Goal: Transaction & Acquisition: Purchase product/service

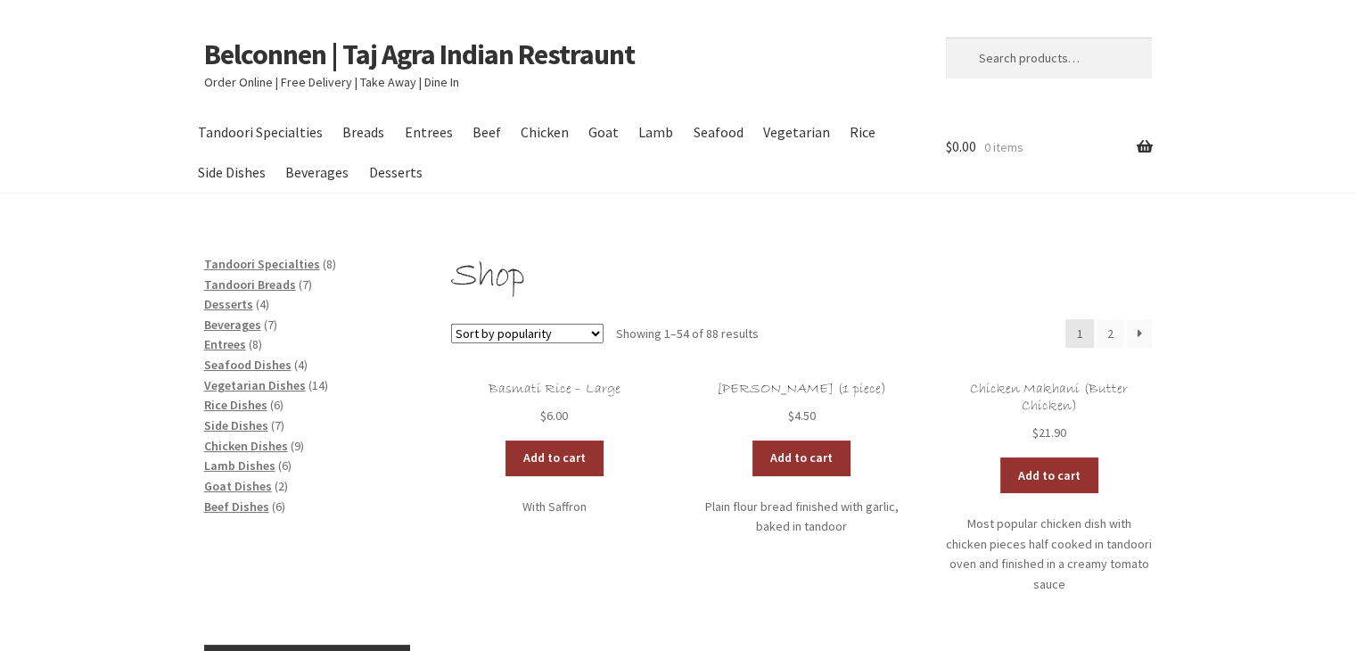
click at [234, 86] on p "Order Online | Free Delivery | Take Away | Dine In" at bounding box center [554, 82] width 701 height 21
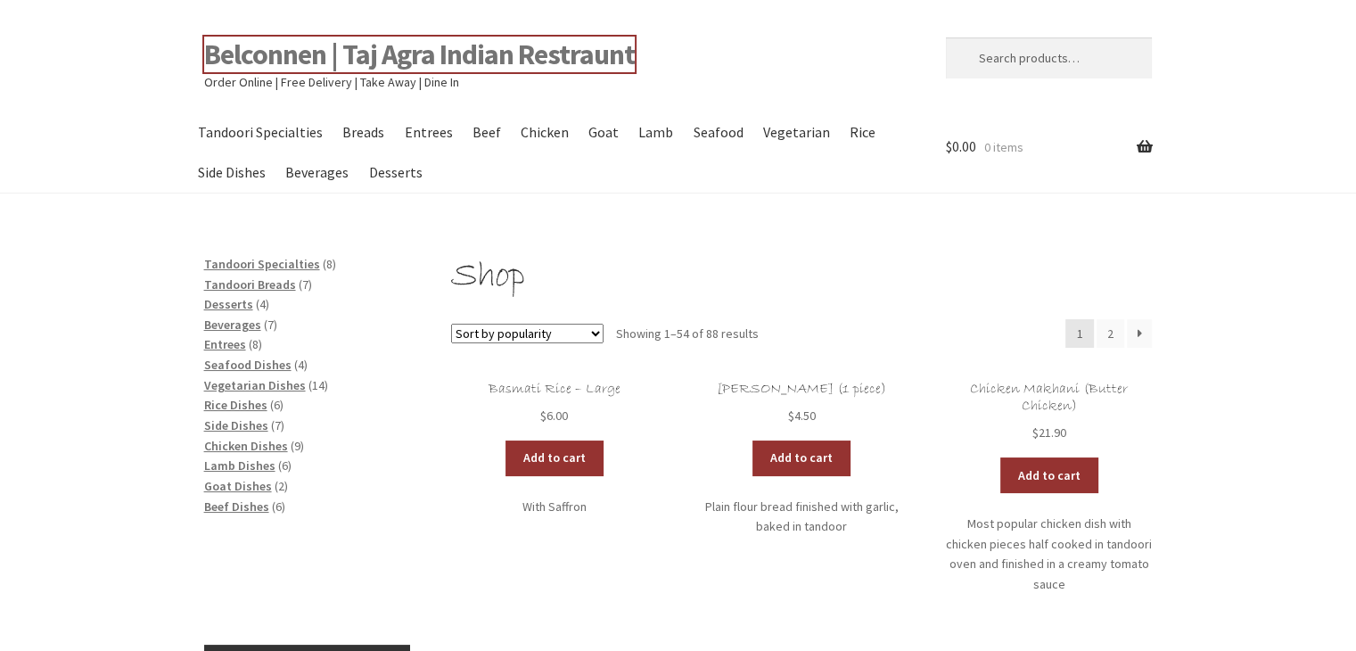
click at [285, 59] on link "Belconnen | Taj Agra Indian Restraunt" at bounding box center [419, 55] width 431 height 36
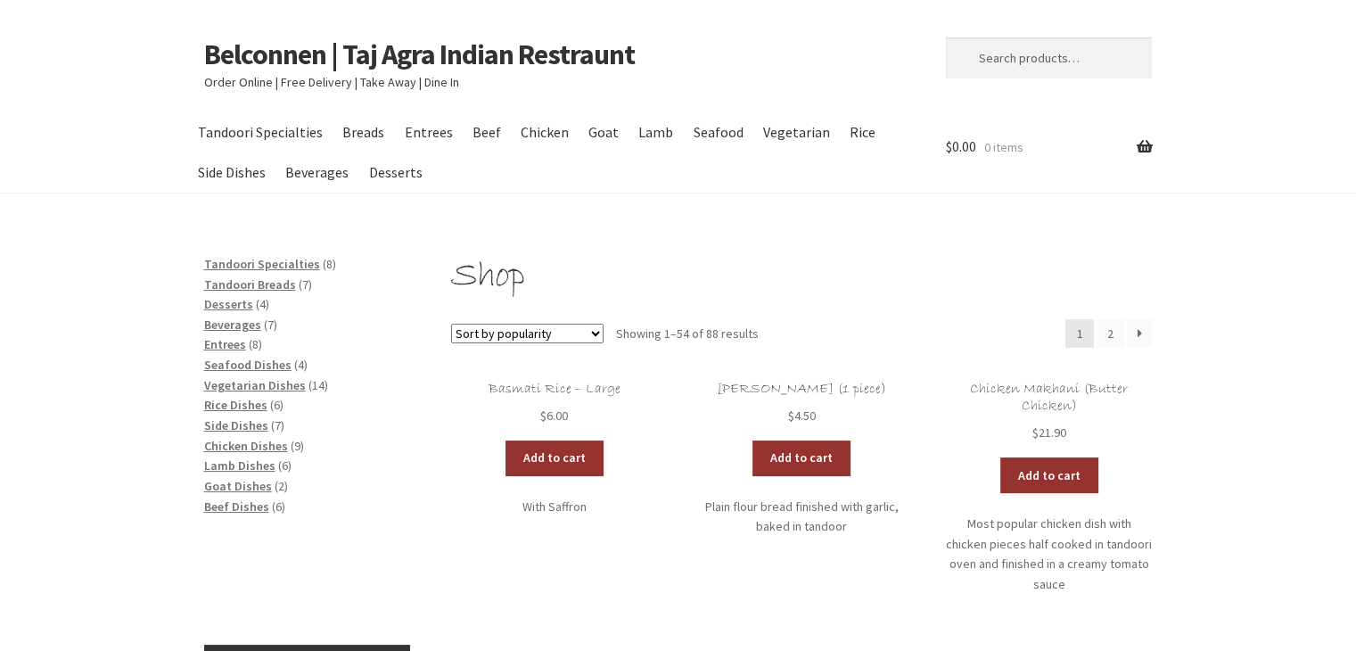
click at [219, 83] on p "Order Online | Free Delivery | Take Away | Dine In" at bounding box center [554, 82] width 701 height 21
click at [234, 511] on span "Beef Dishes" at bounding box center [236, 506] width 65 height 16
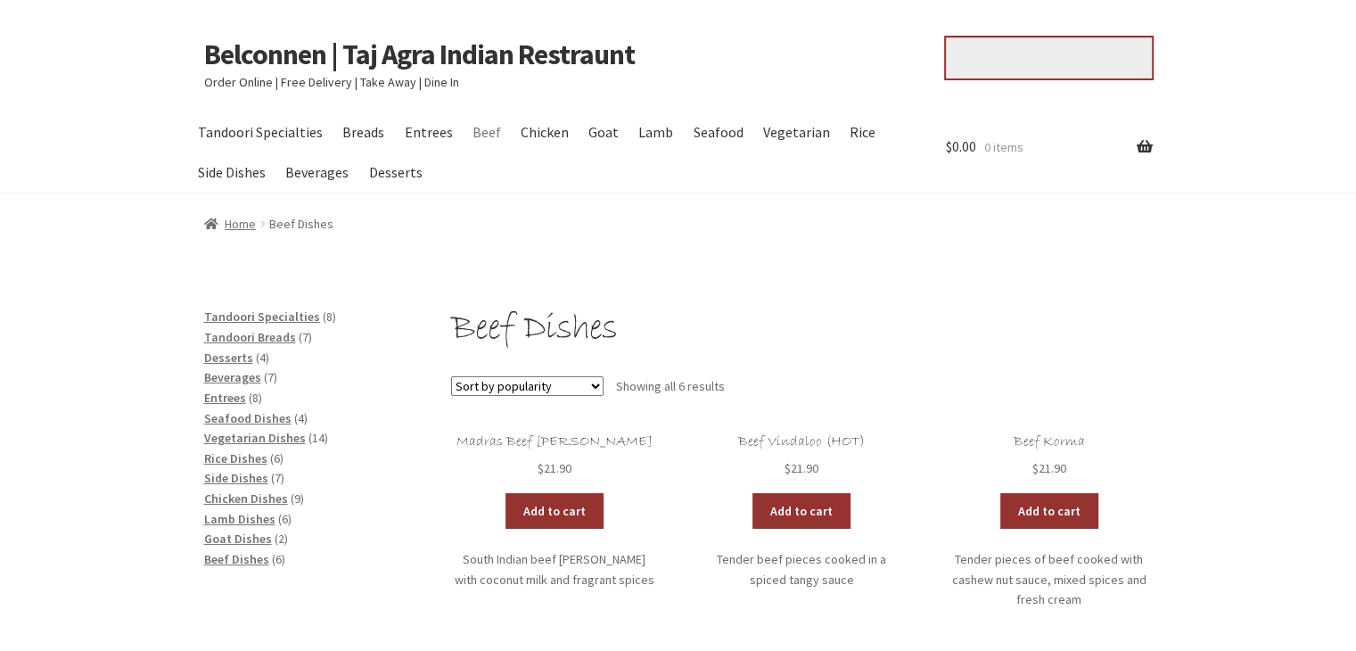
click at [1016, 51] on input "Search for:" at bounding box center [1049, 57] width 206 height 41
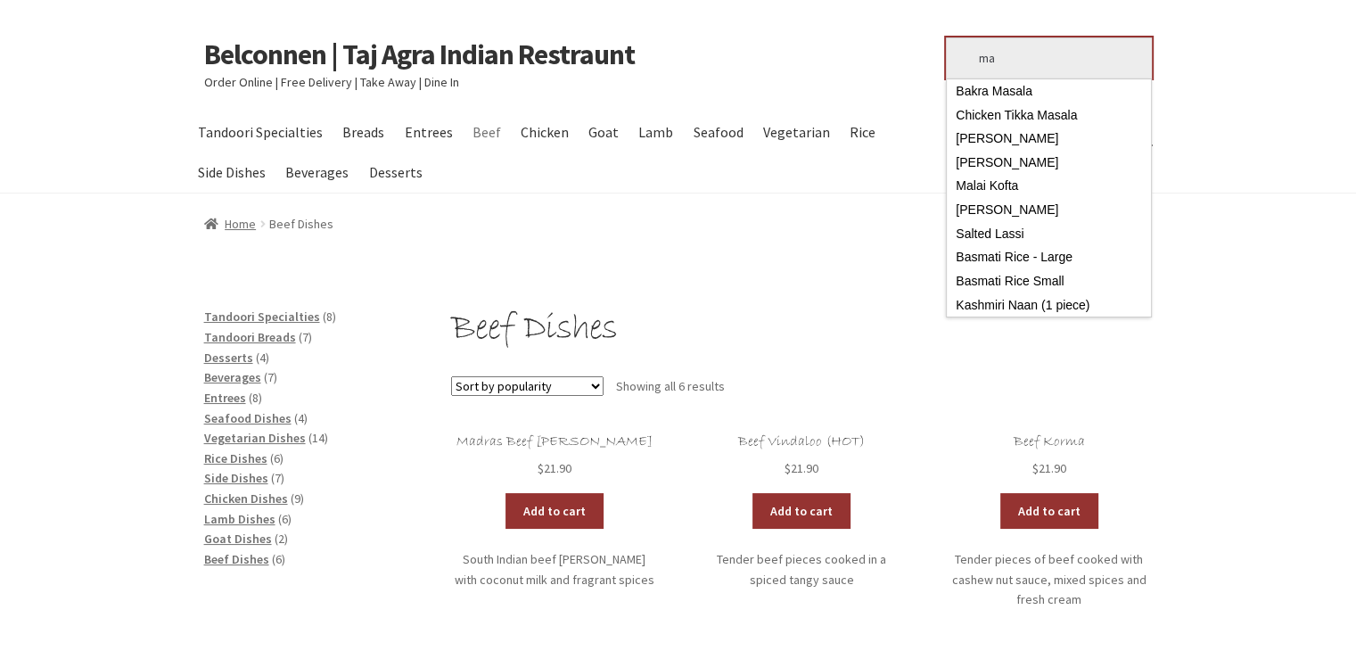
type input "m"
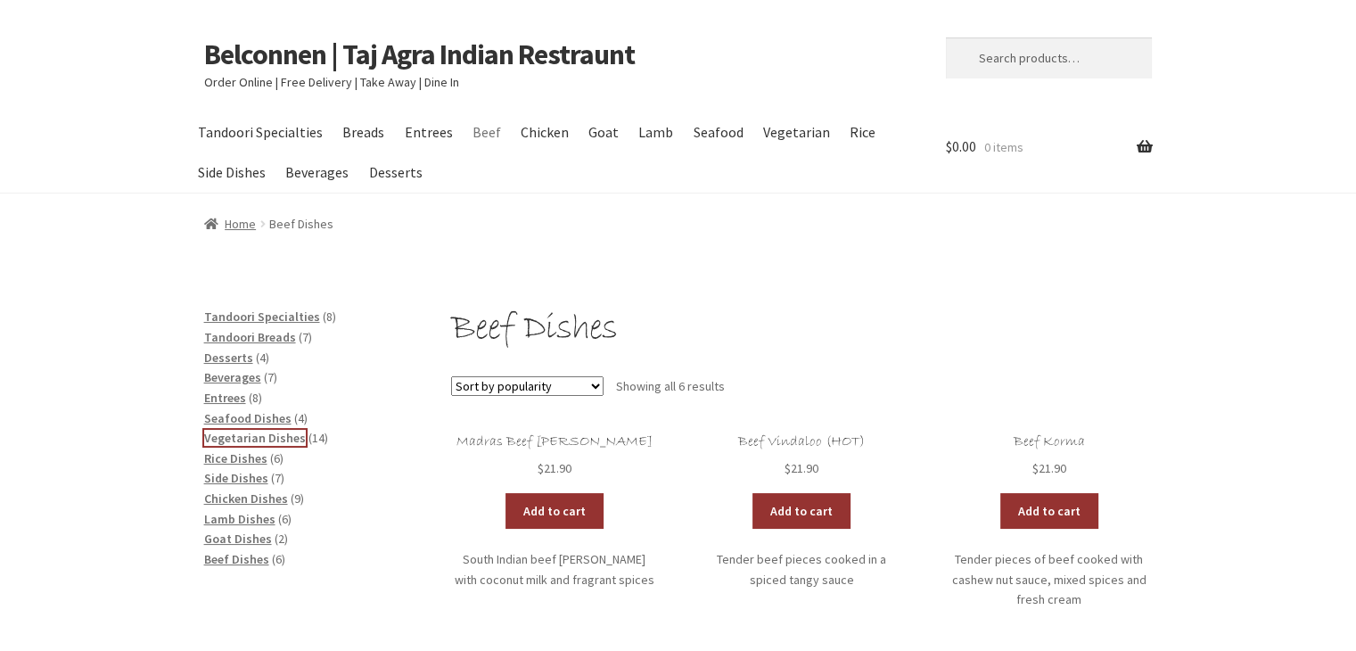
click at [270, 437] on span "Vegetarian Dishes" at bounding box center [255, 438] width 102 height 16
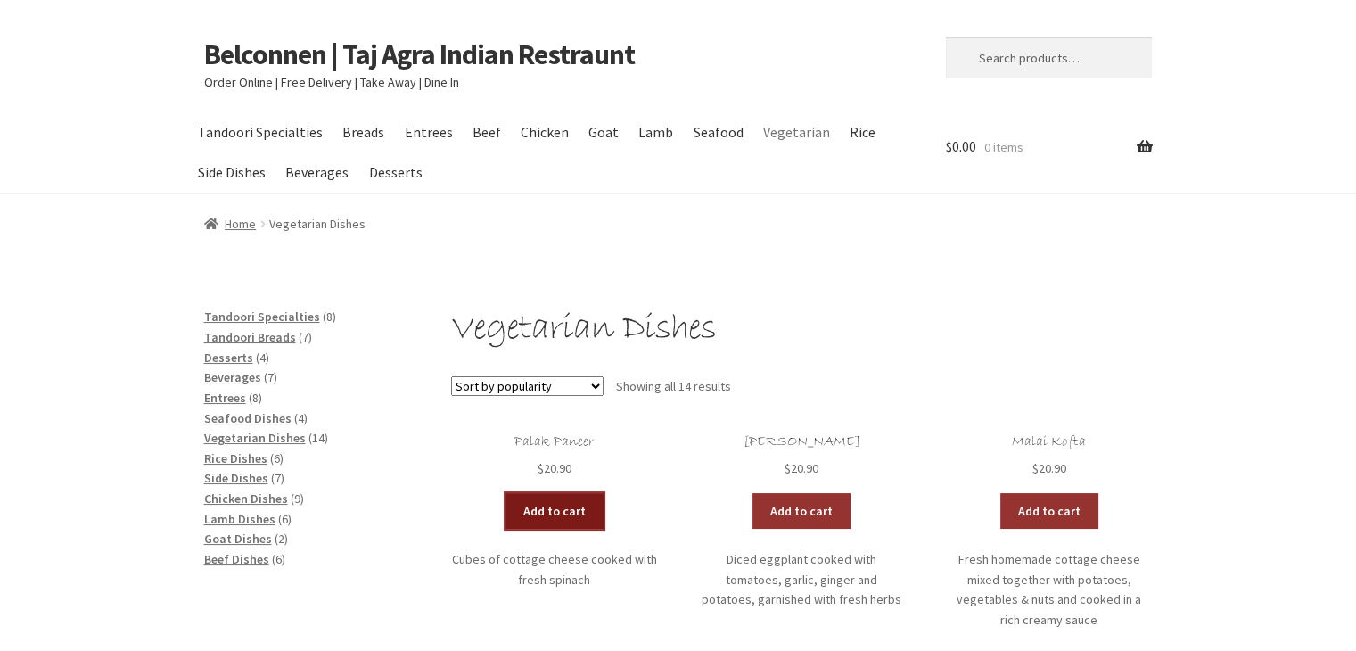
click at [556, 504] on link "Add to cart" at bounding box center [554, 511] width 98 height 36
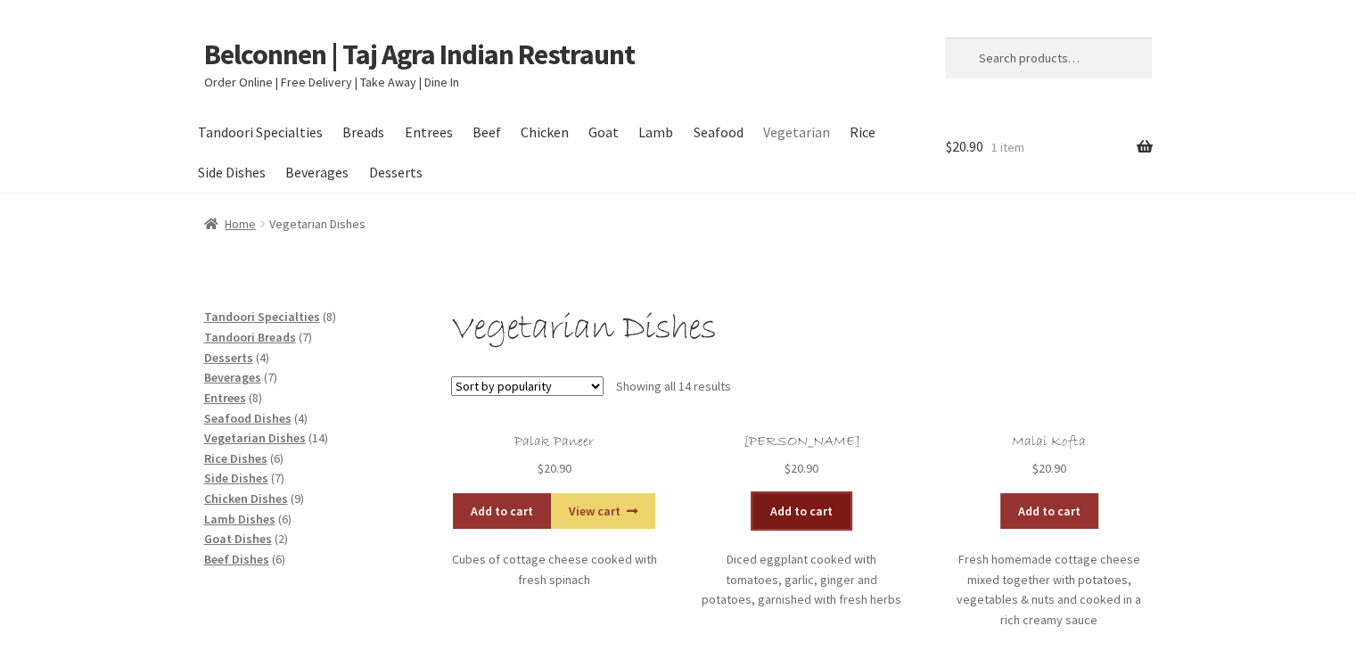
click at [820, 499] on link "Add to cart" at bounding box center [801, 511] width 98 height 36
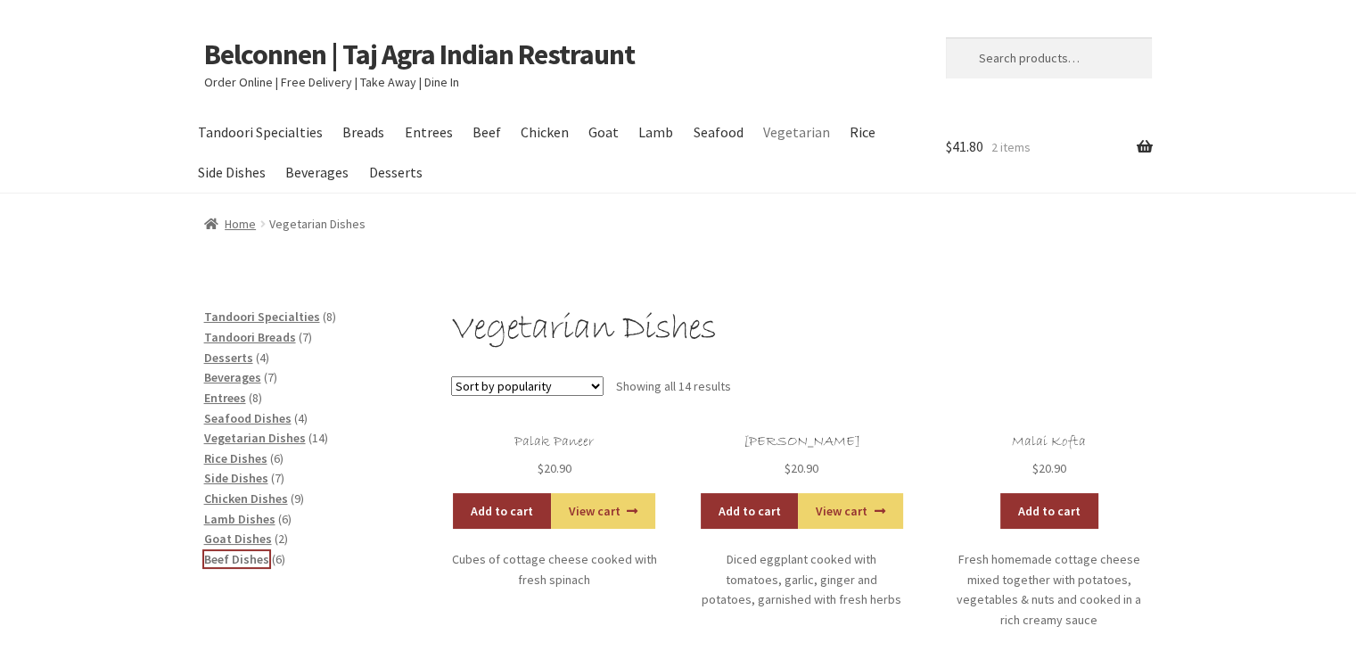
click at [239, 558] on span "Beef Dishes" at bounding box center [236, 559] width 65 height 16
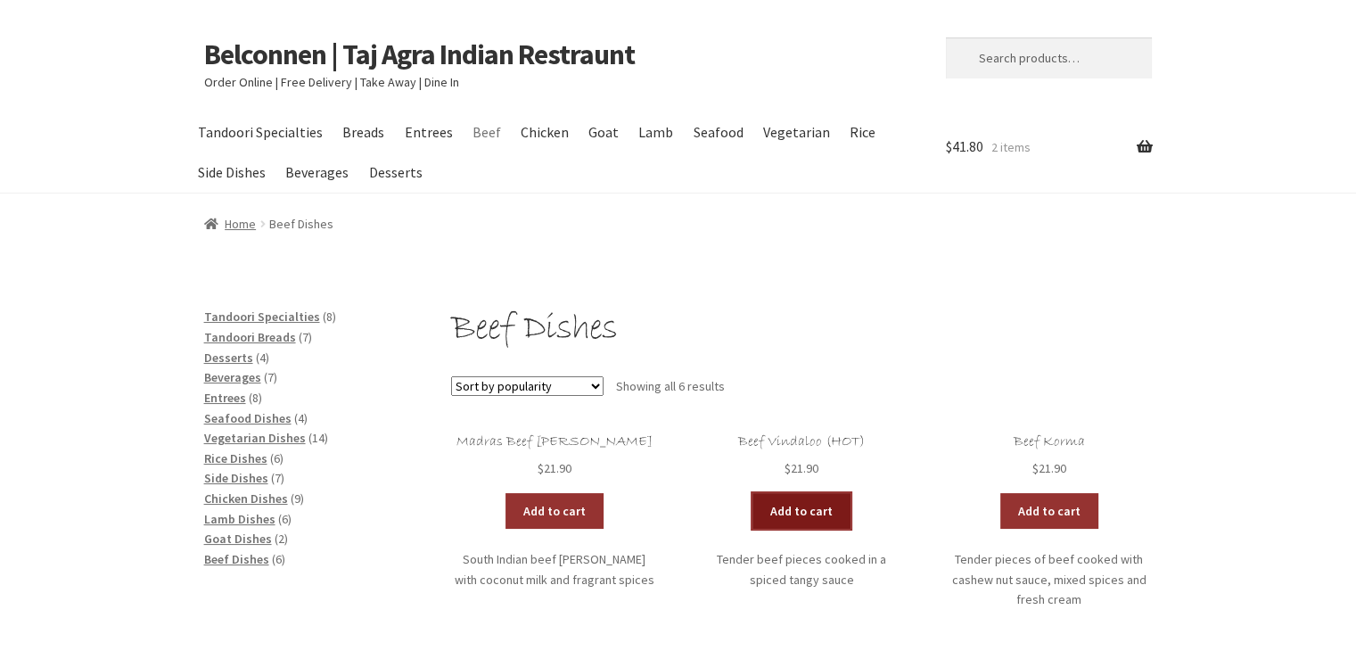
click at [792, 505] on link "Add to cart" at bounding box center [801, 511] width 98 height 36
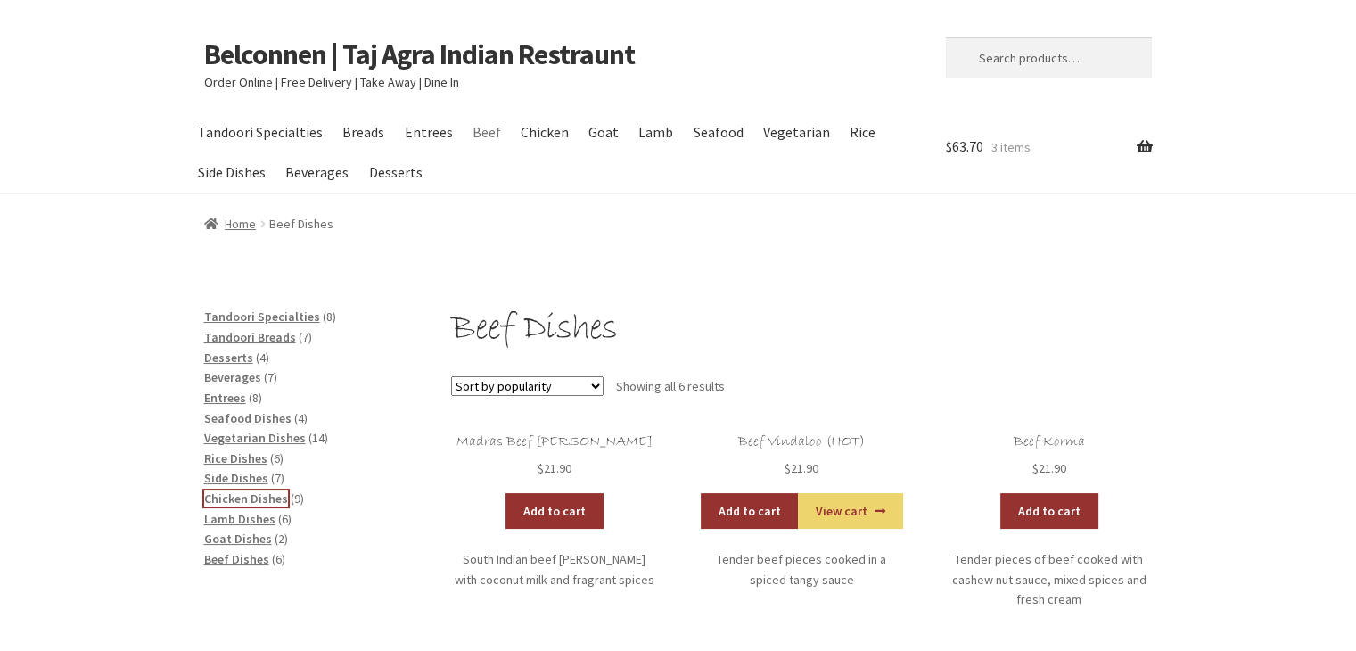
click at [257, 495] on span "Chicken Dishes" at bounding box center [246, 498] width 84 height 16
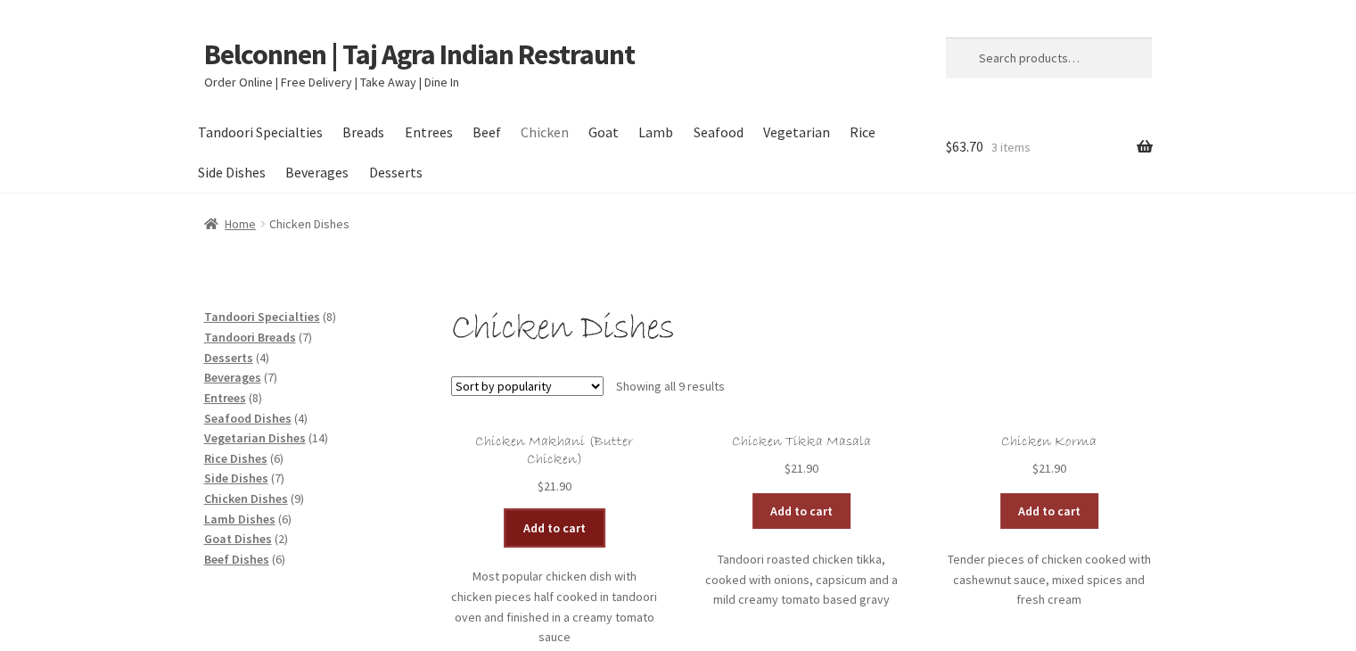
click at [556, 524] on link "Add to cart" at bounding box center [554, 528] width 98 height 36
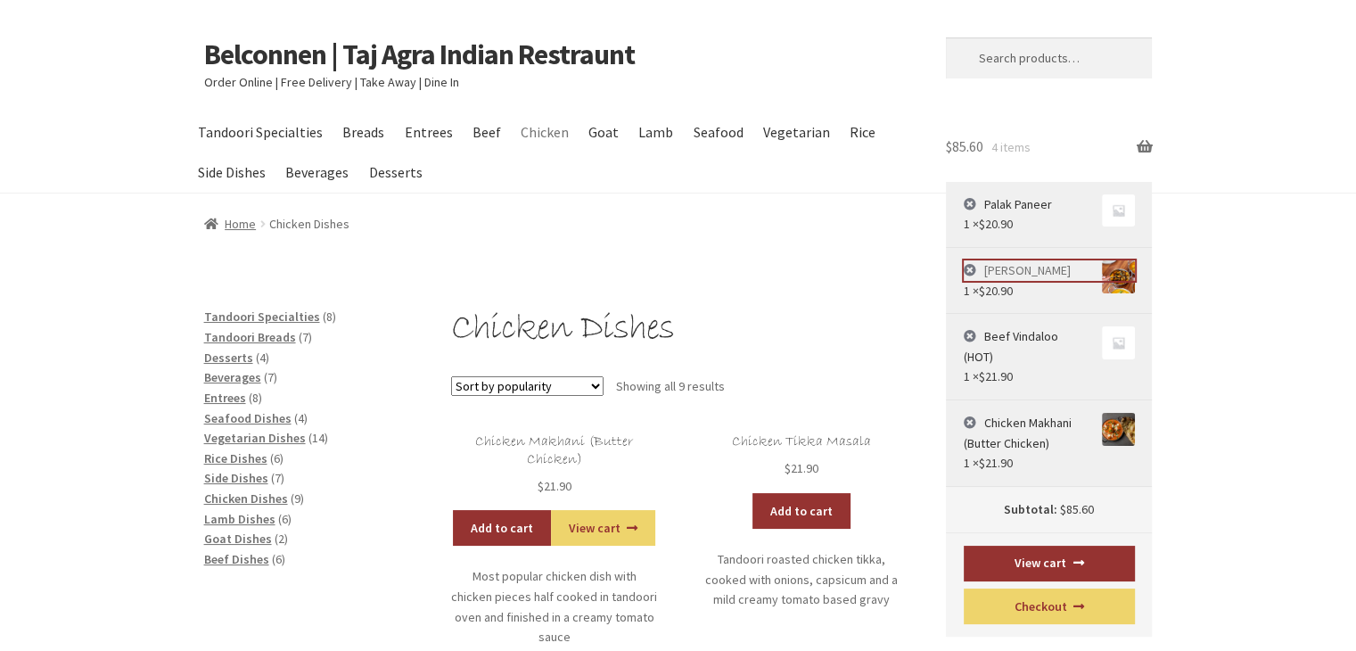
click at [1014, 267] on link "[PERSON_NAME]" at bounding box center [1049, 270] width 171 height 21
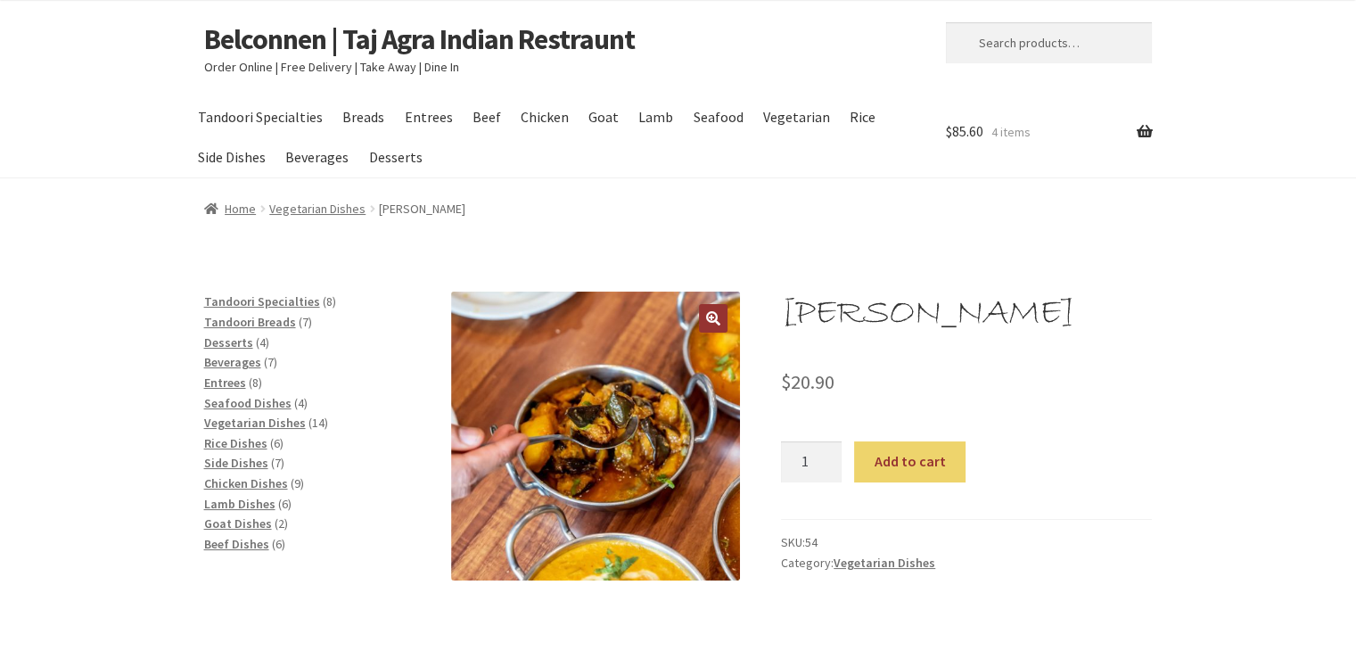
scroll to position [12, 0]
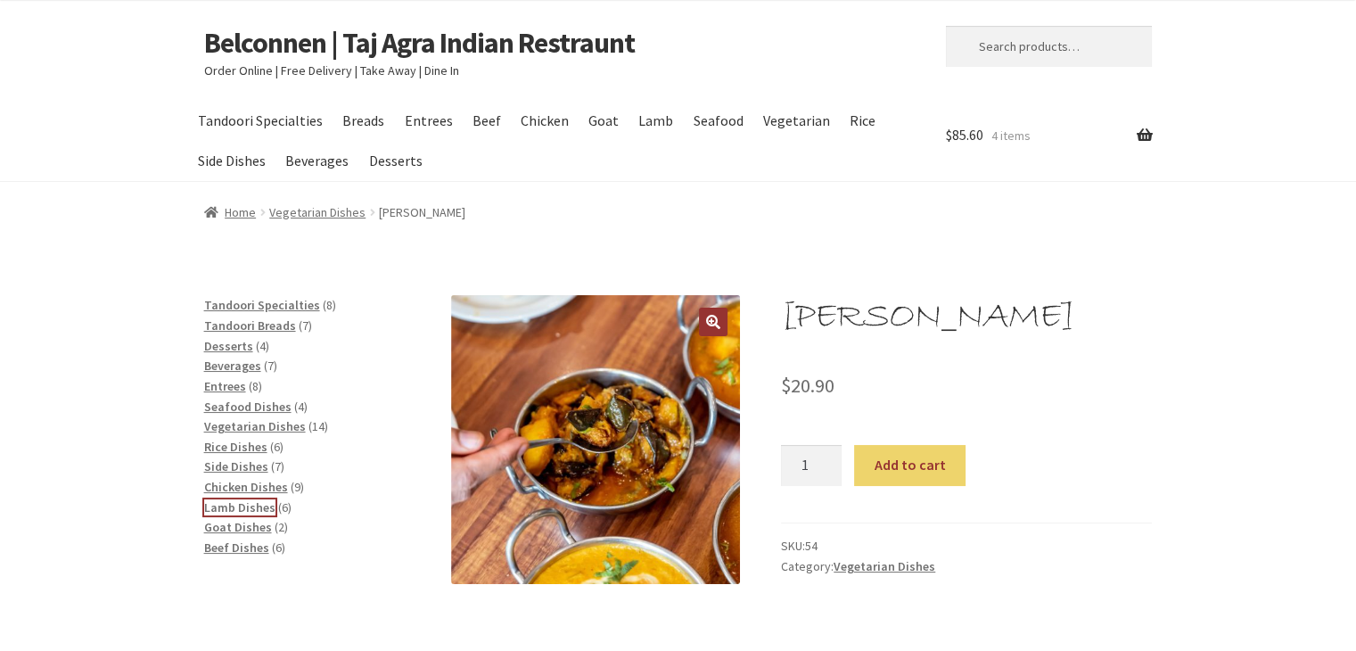
click at [233, 507] on span "Lamb Dishes" at bounding box center [239, 507] width 71 height 16
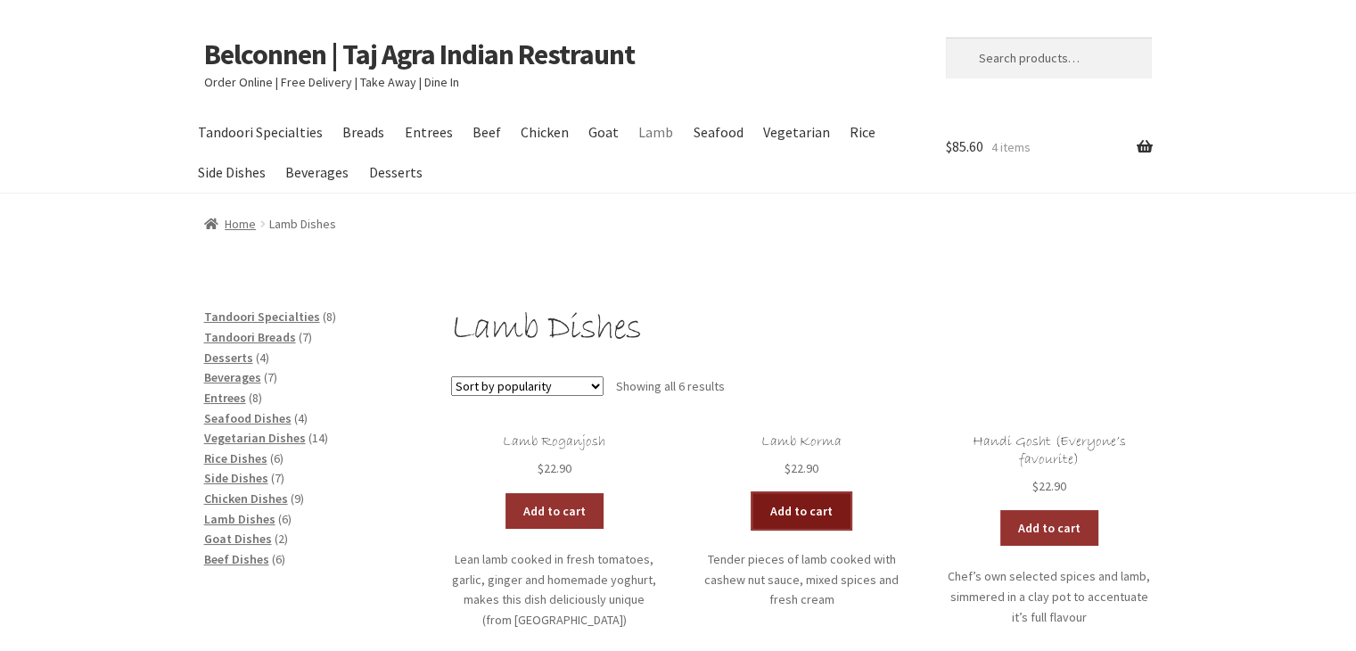
click at [809, 510] on link "Add to cart" at bounding box center [801, 511] width 98 height 36
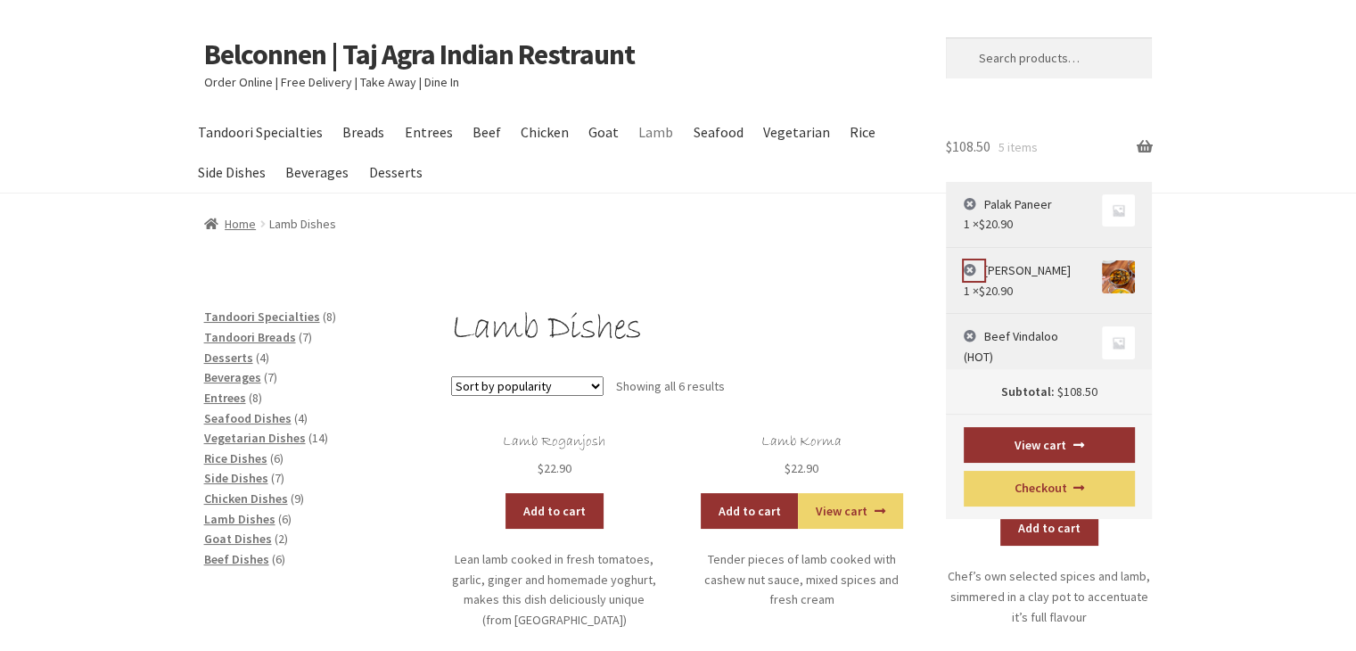
click at [970, 266] on link "×" at bounding box center [974, 270] width 21 height 21
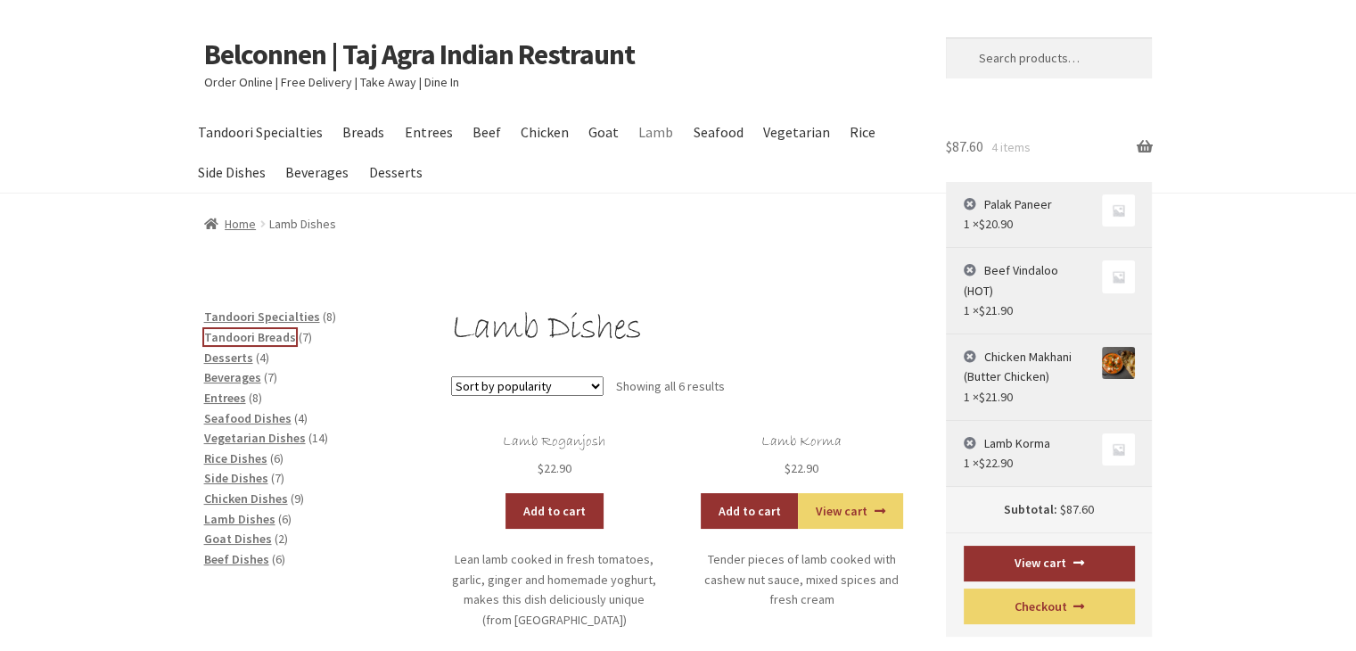
click at [271, 338] on span "Tandoori Breads" at bounding box center [250, 337] width 92 height 16
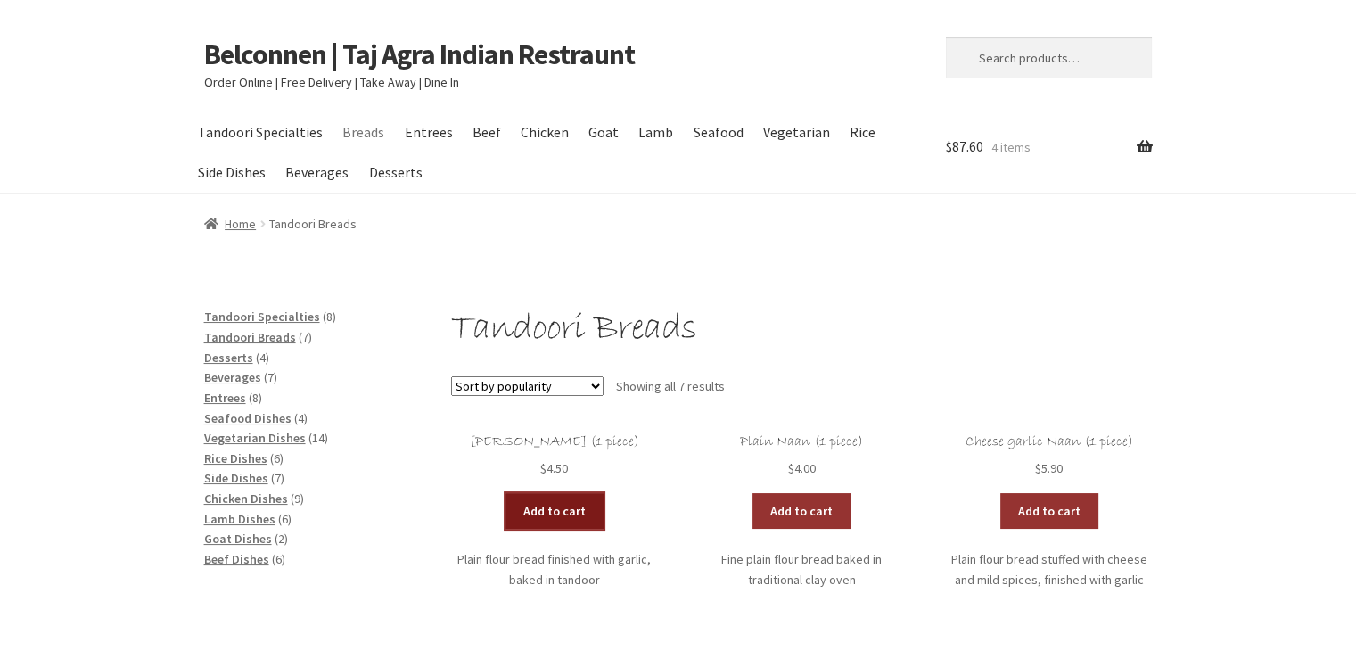
click at [545, 507] on link "Add to cart" at bounding box center [554, 511] width 98 height 36
click at [499, 513] on link "Add to cart" at bounding box center [502, 511] width 98 height 36
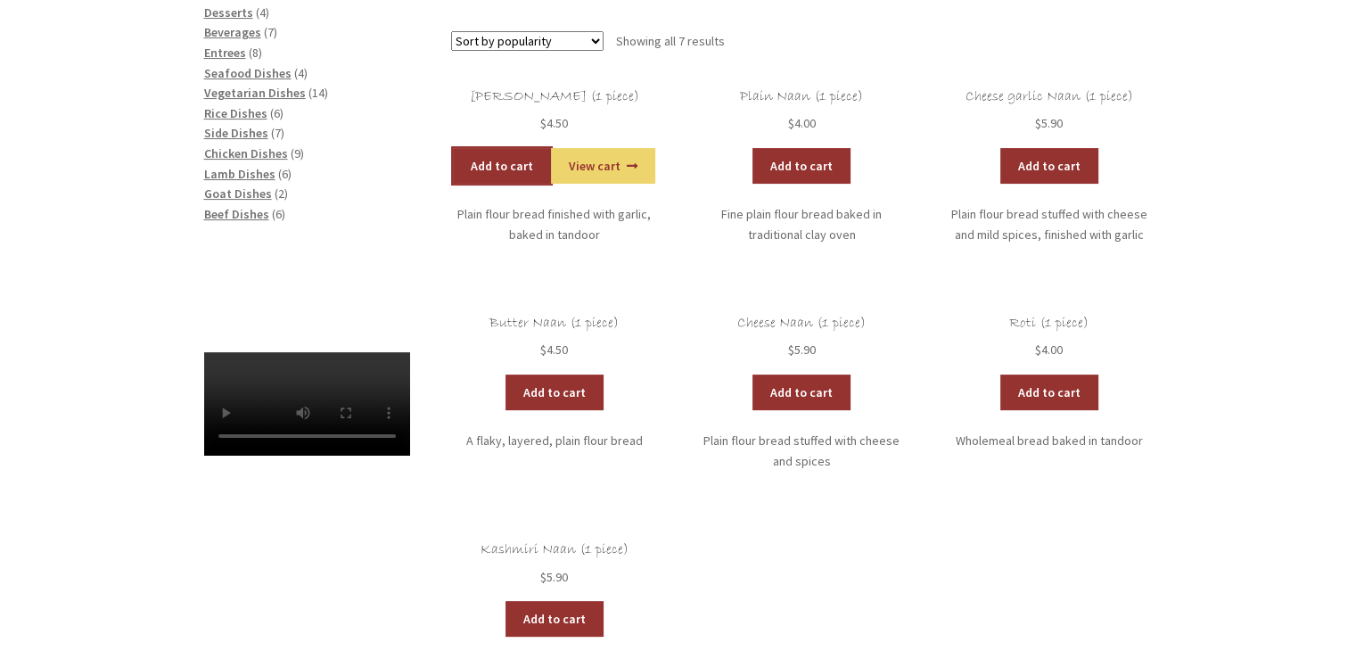
scroll to position [325, 0]
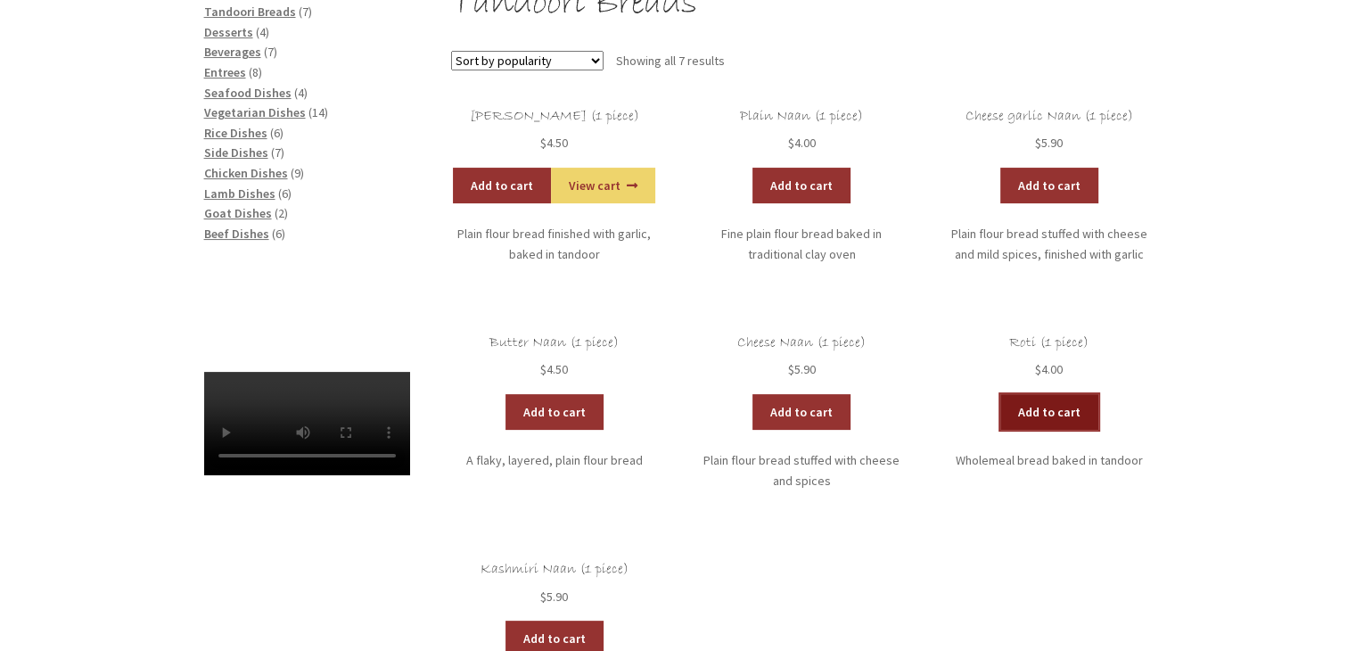
click at [1040, 407] on link "Add to cart" at bounding box center [1049, 412] width 98 height 36
click at [1002, 417] on link "Add to cart" at bounding box center [997, 412] width 98 height 36
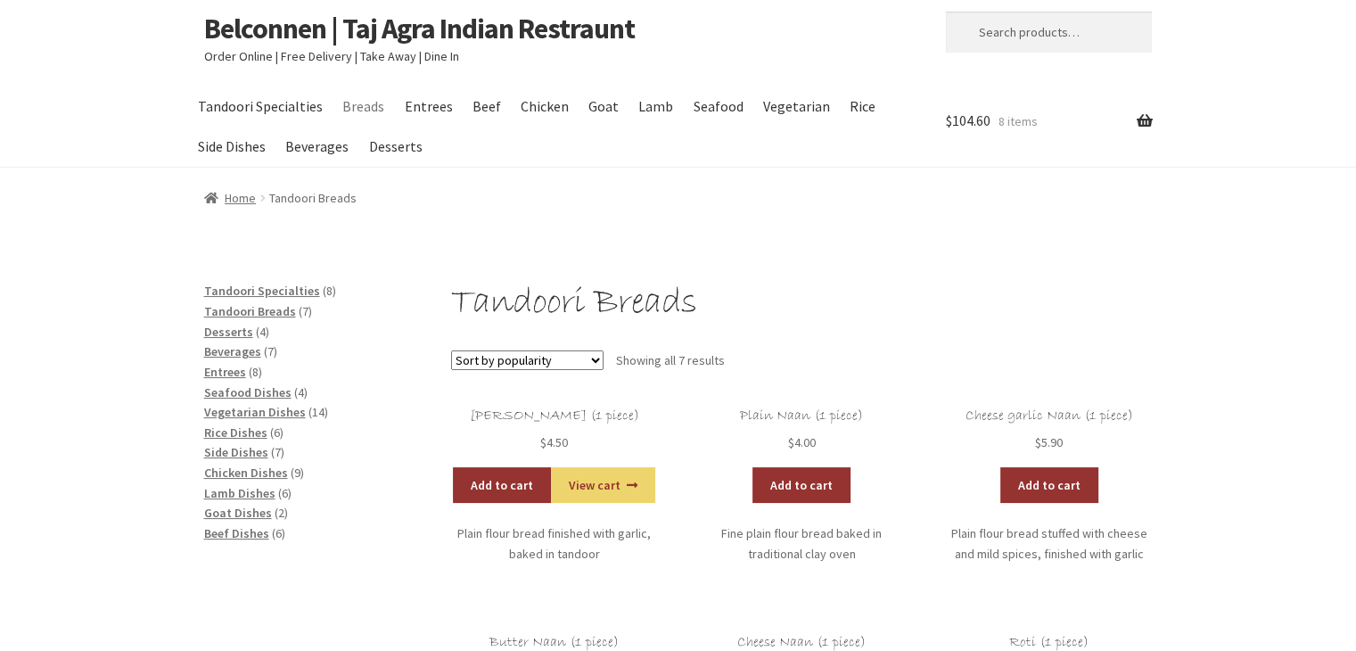
scroll to position [0, 0]
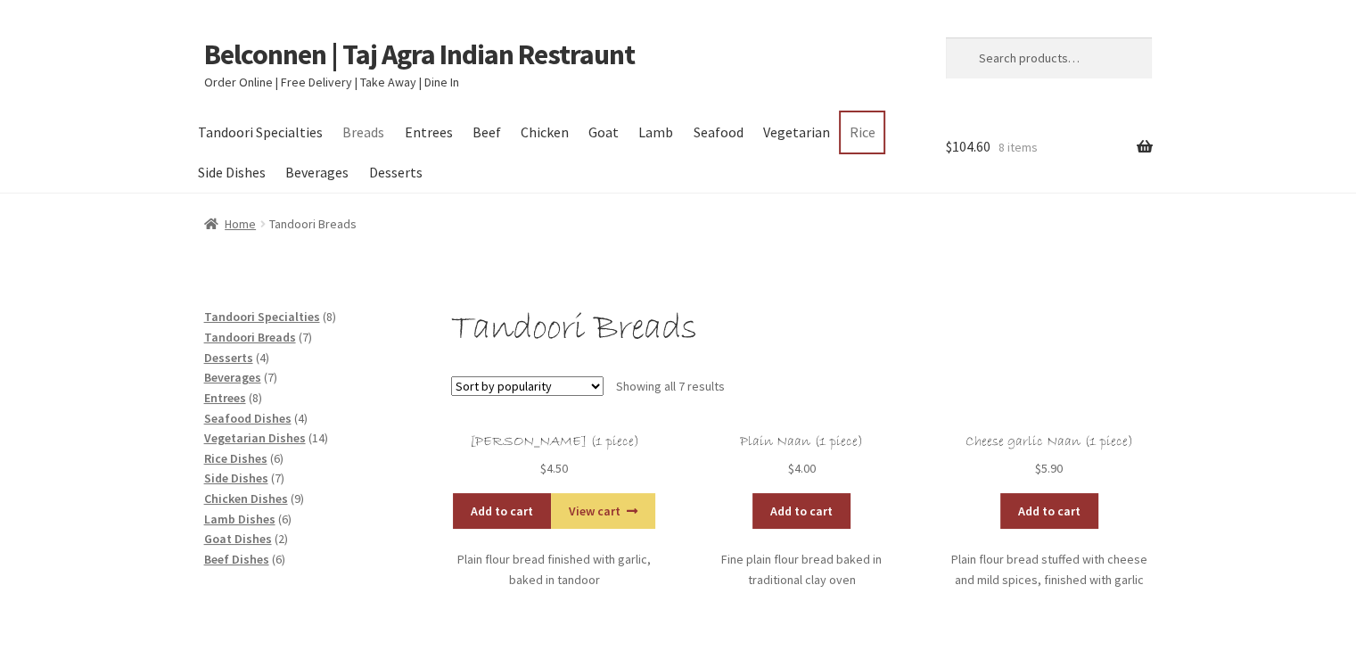
click at [844, 135] on link "Rice" at bounding box center [862, 132] width 43 height 40
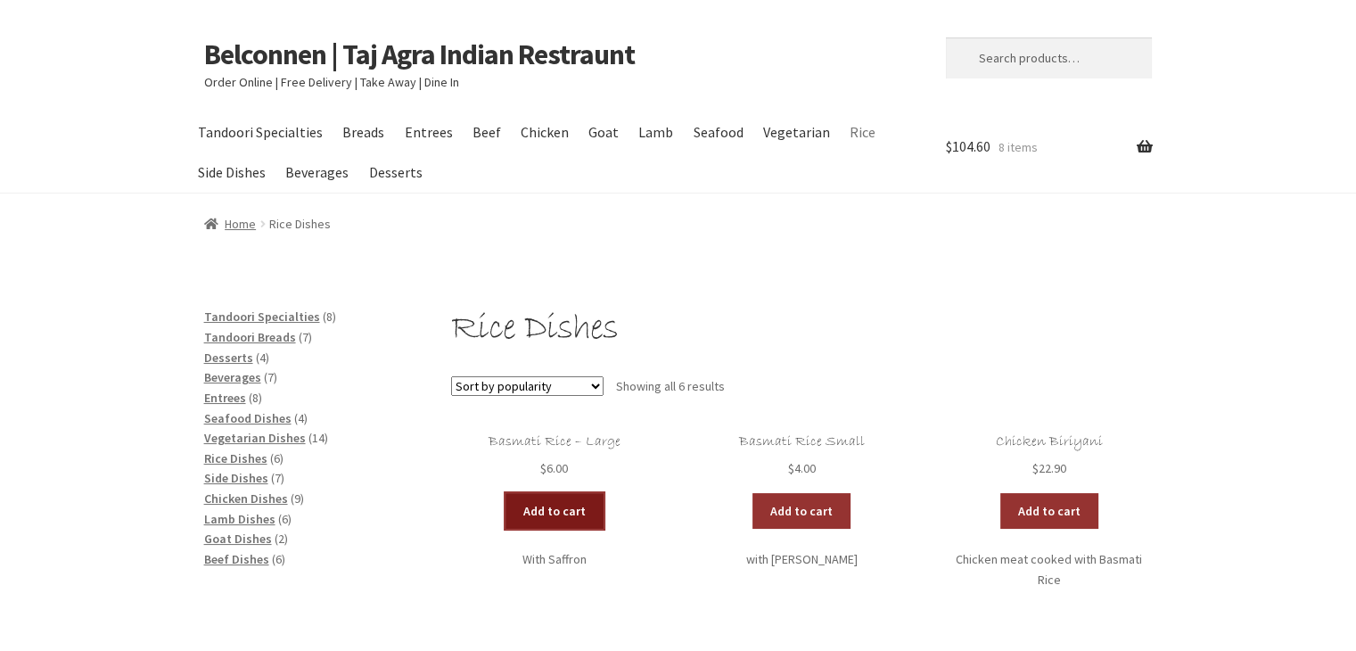
click at [539, 513] on link "Add to cart" at bounding box center [554, 511] width 98 height 36
click at [510, 509] on link "Add to cart" at bounding box center [502, 511] width 98 height 36
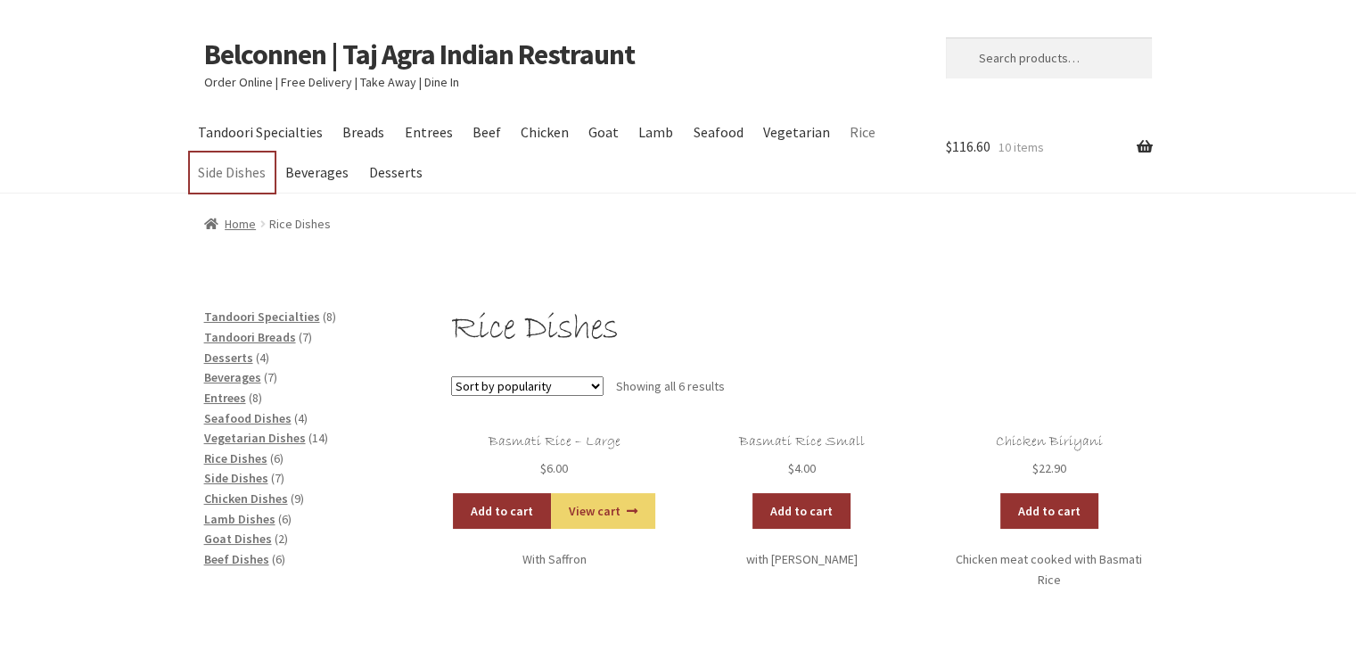
click at [218, 168] on link "Side Dishes" at bounding box center [232, 172] width 85 height 40
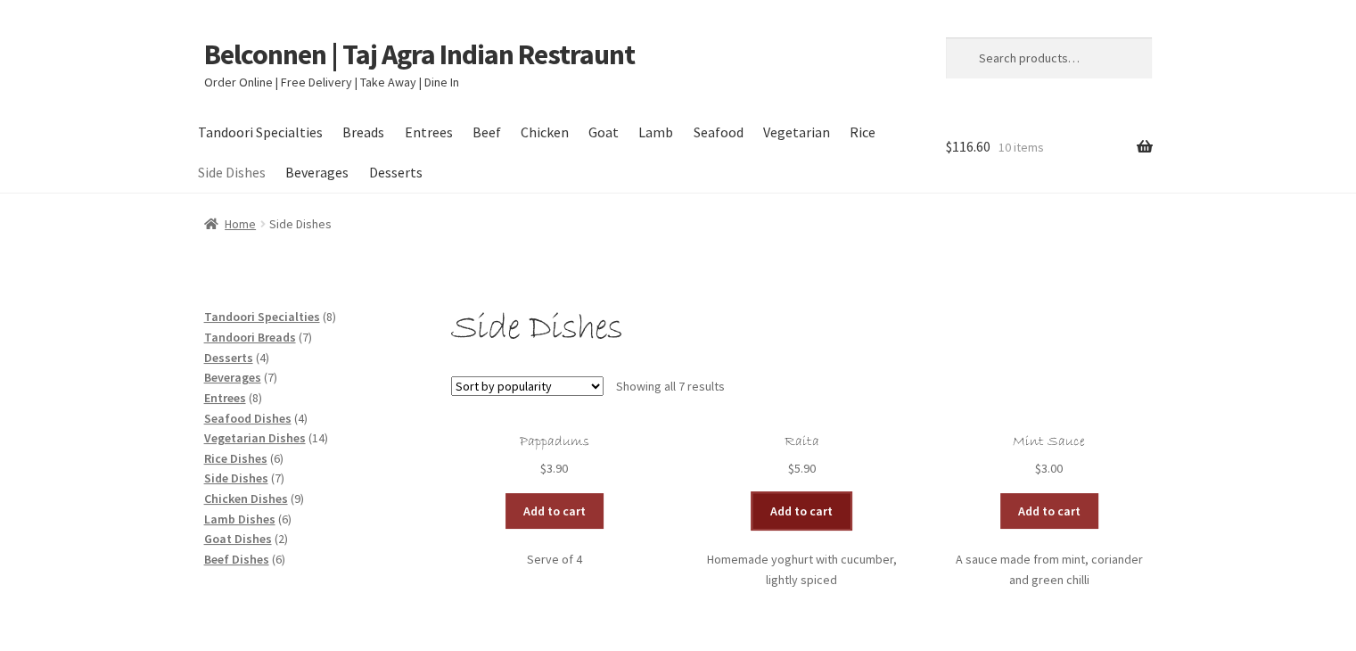
click at [803, 507] on link "Add to cart" at bounding box center [801, 511] width 98 height 36
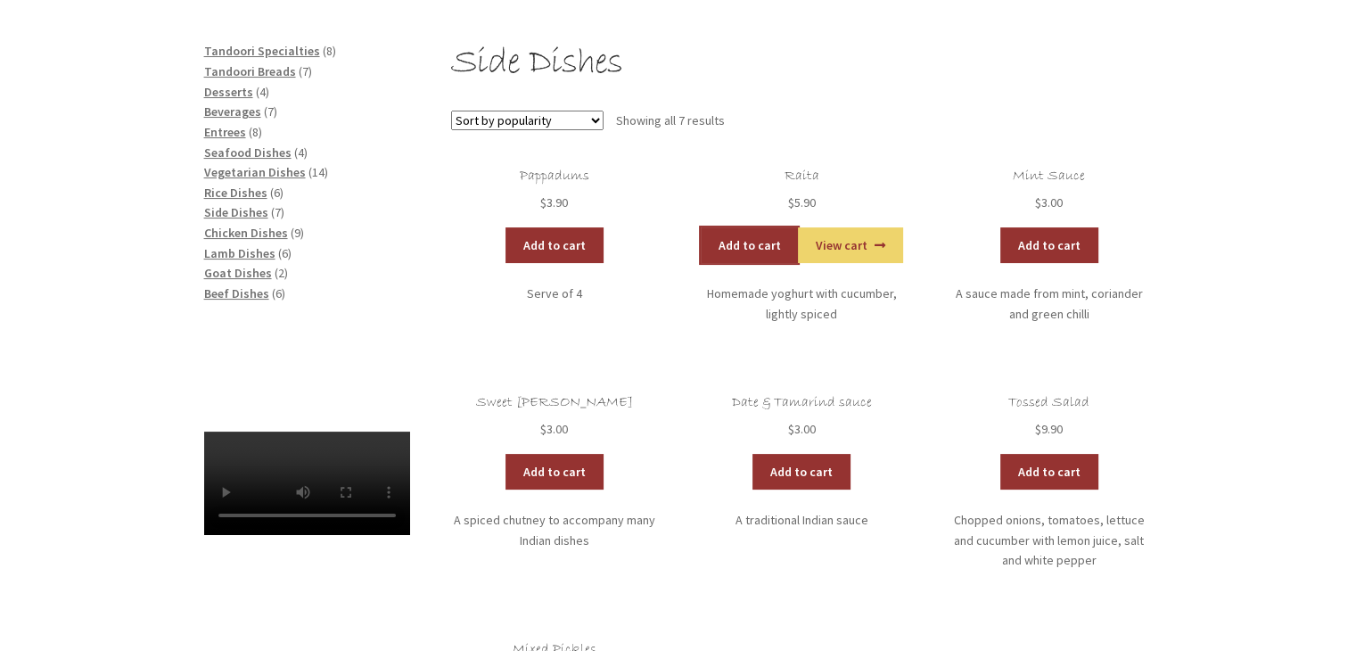
scroll to position [271, 0]
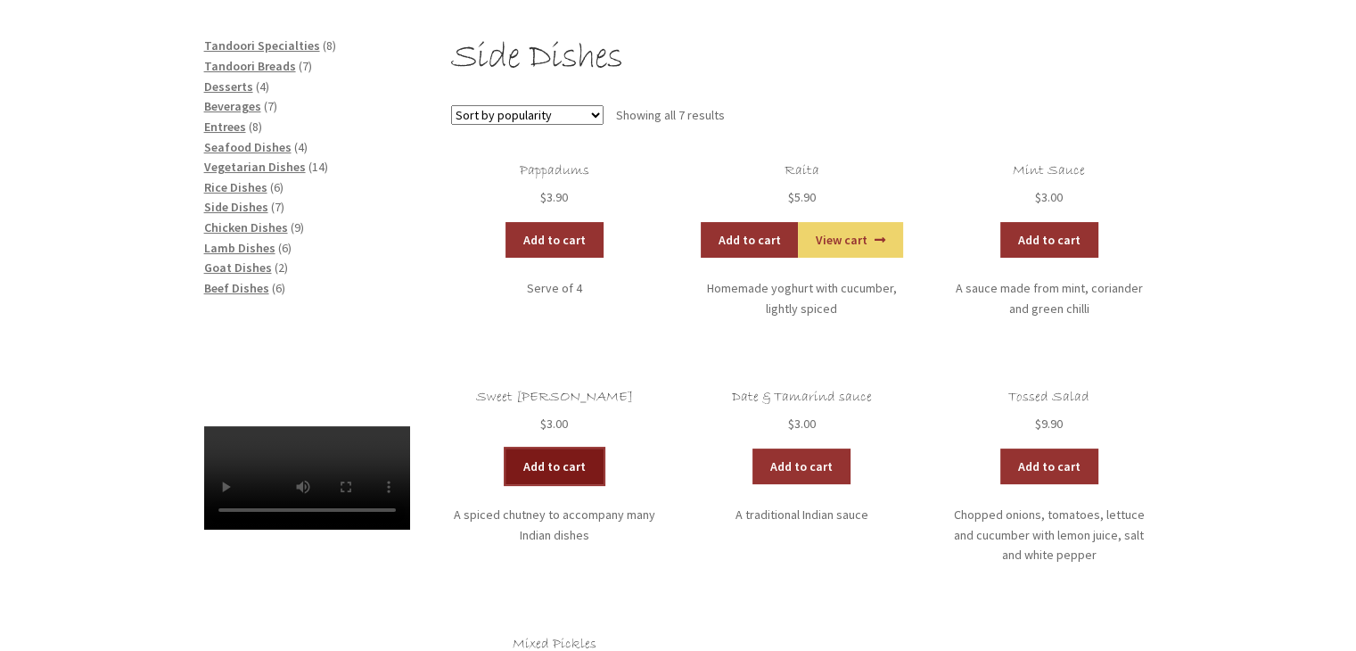
click at [567, 467] on link "Add to cart" at bounding box center [554, 466] width 98 height 36
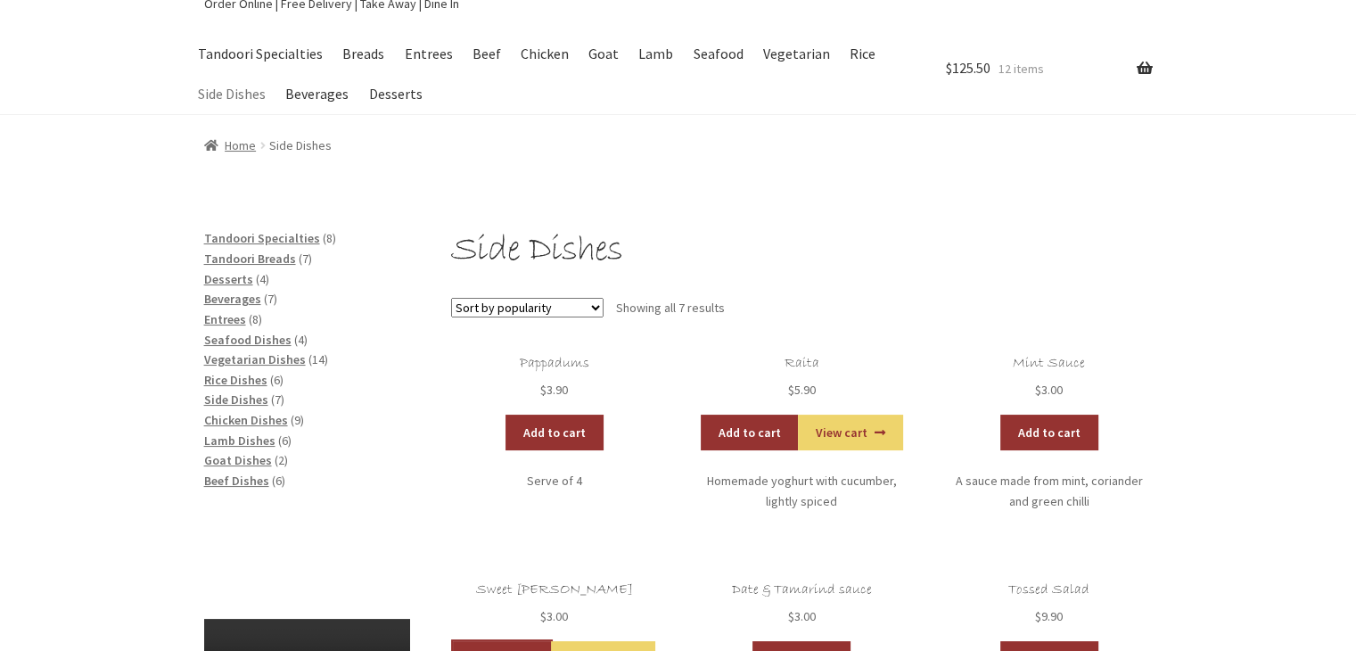
scroll to position [0, 0]
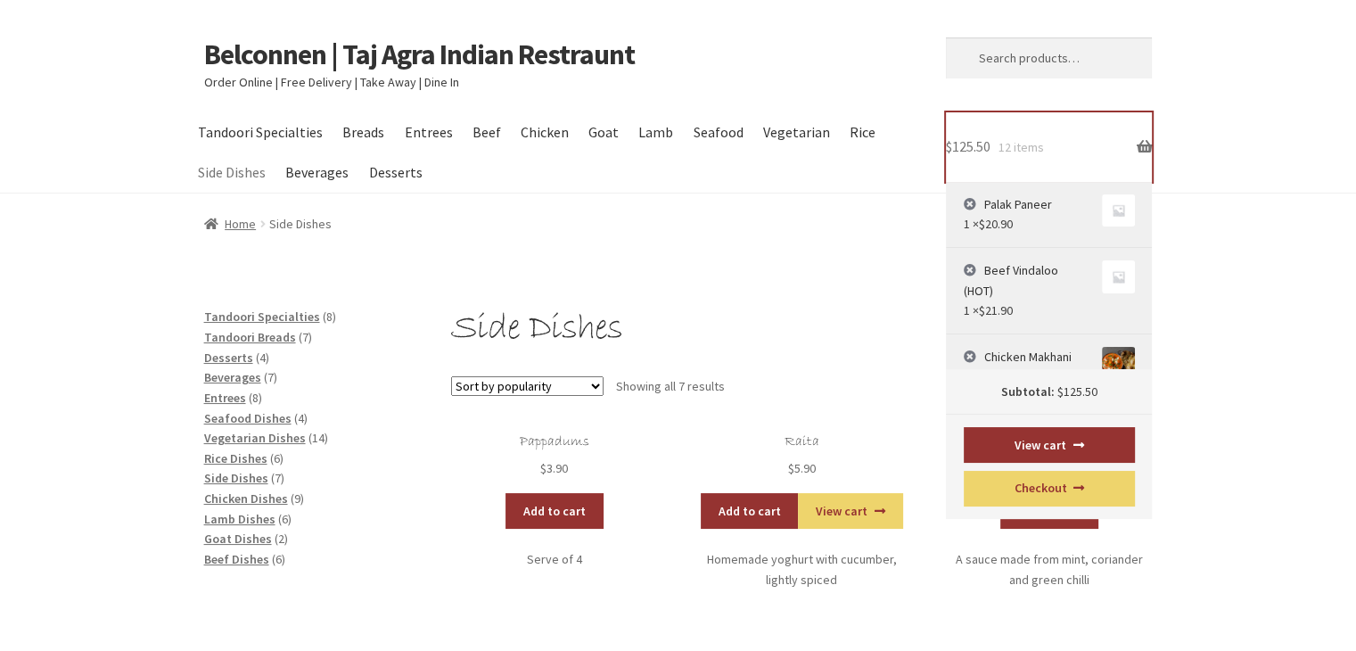
click at [1004, 143] on span "12 items" at bounding box center [1020, 147] width 45 height 16
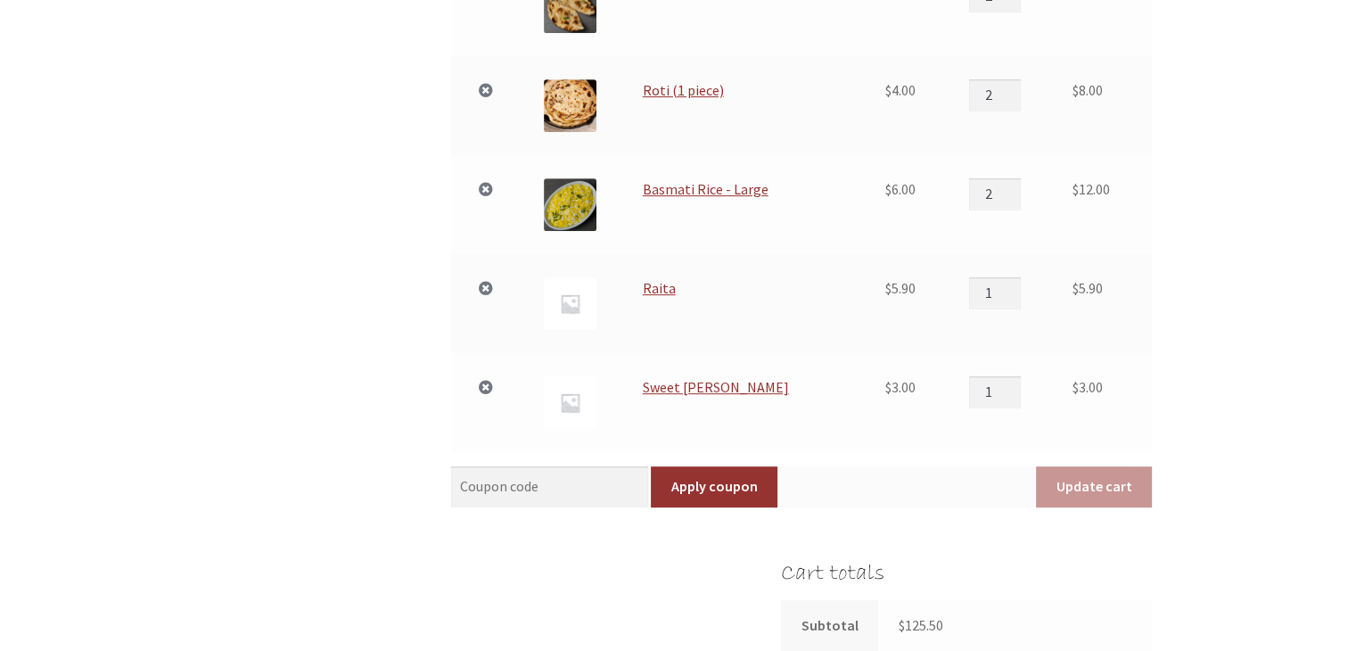
scroll to position [890, 0]
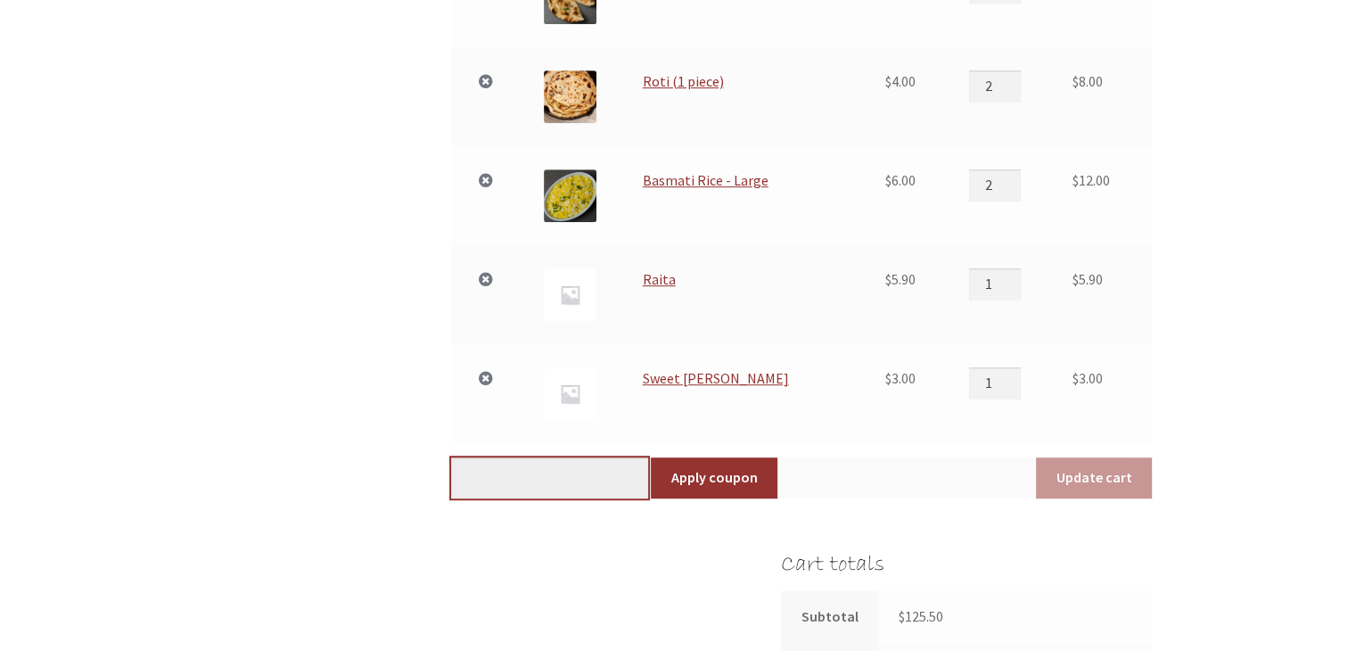
click at [494, 472] on input "Coupon:" at bounding box center [549, 477] width 197 height 41
type input "vcD6"
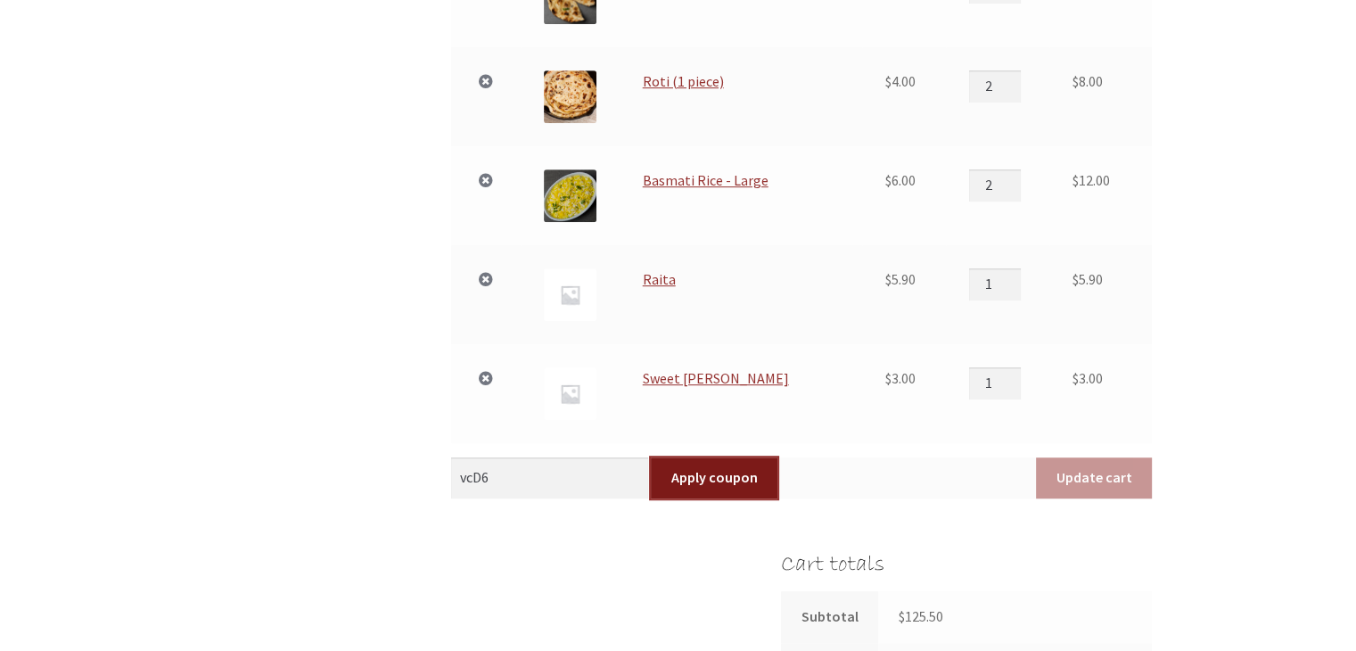
click at [695, 479] on button "Apply coupon" at bounding box center [714, 477] width 127 height 41
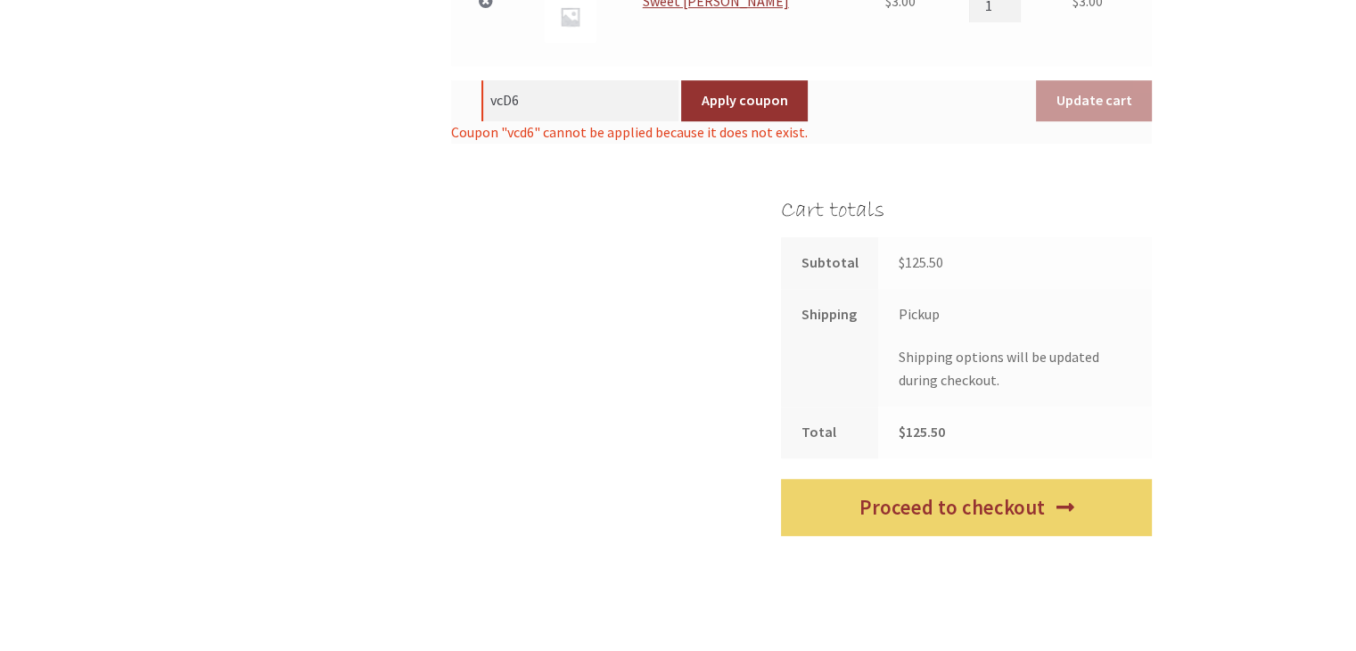
scroll to position [1298, 0]
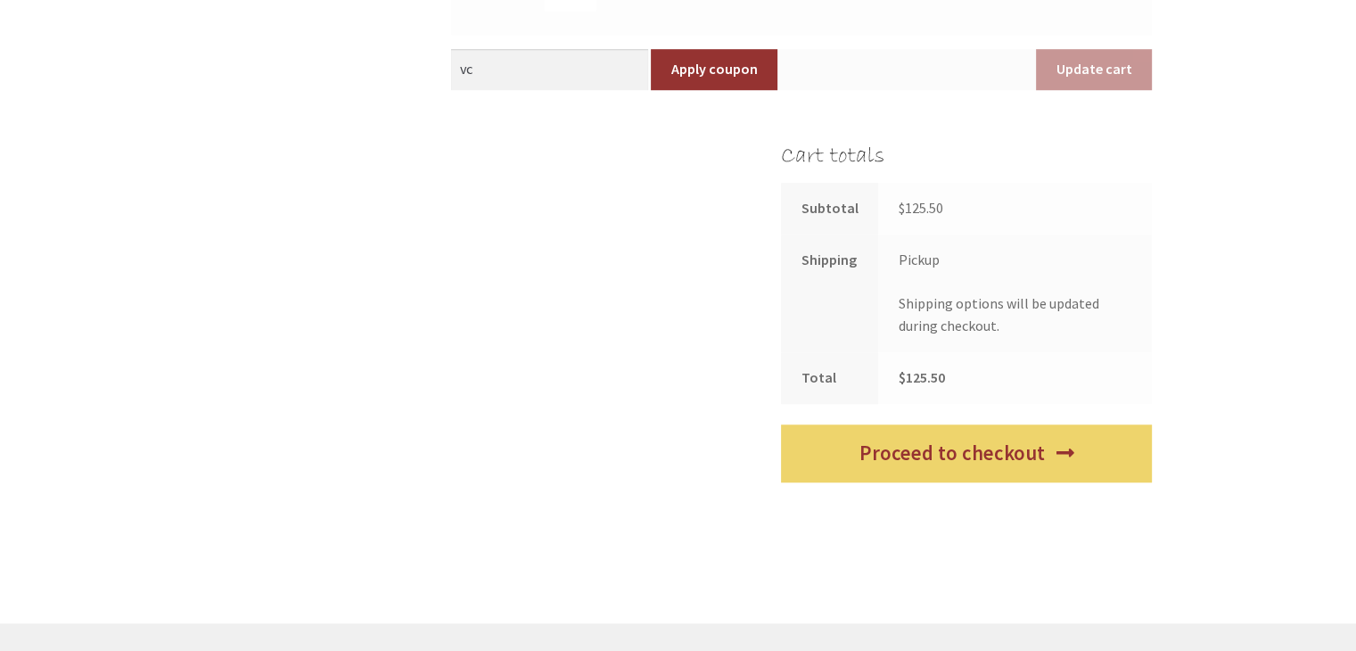
type input "v"
type input "vcD6"
click at [695, 51] on button "Apply coupon" at bounding box center [714, 69] width 127 height 41
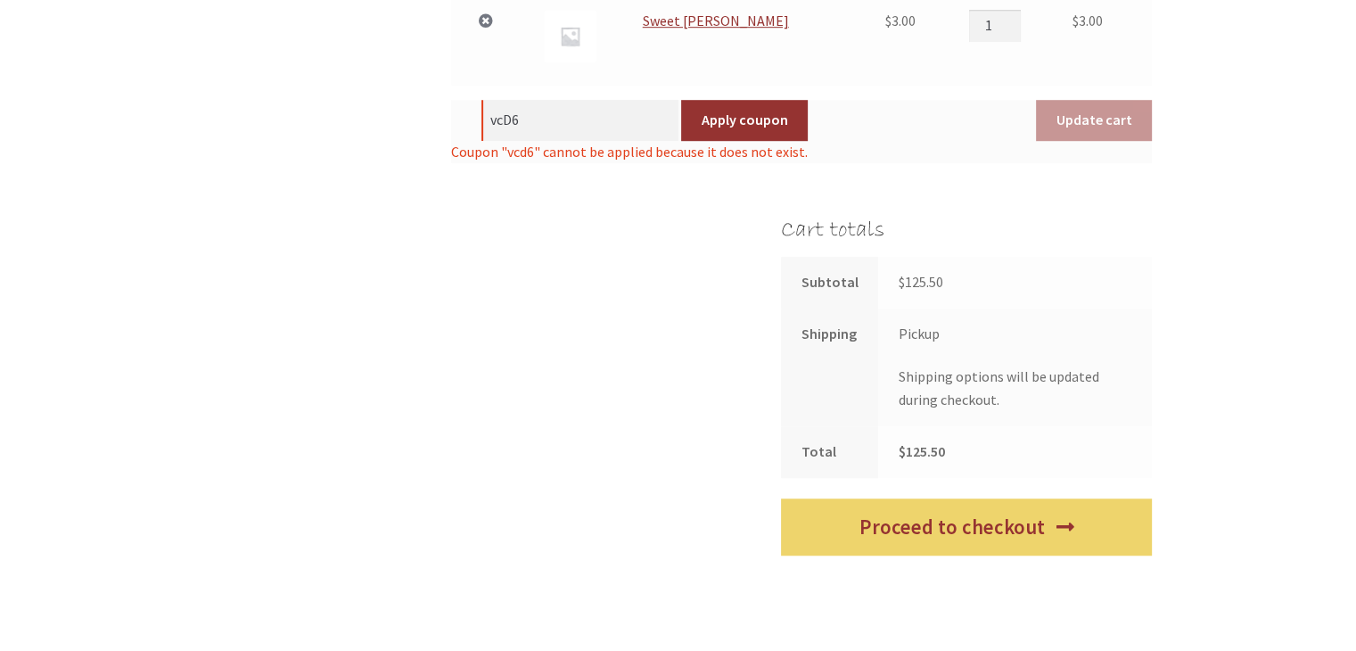
scroll to position [1272, 0]
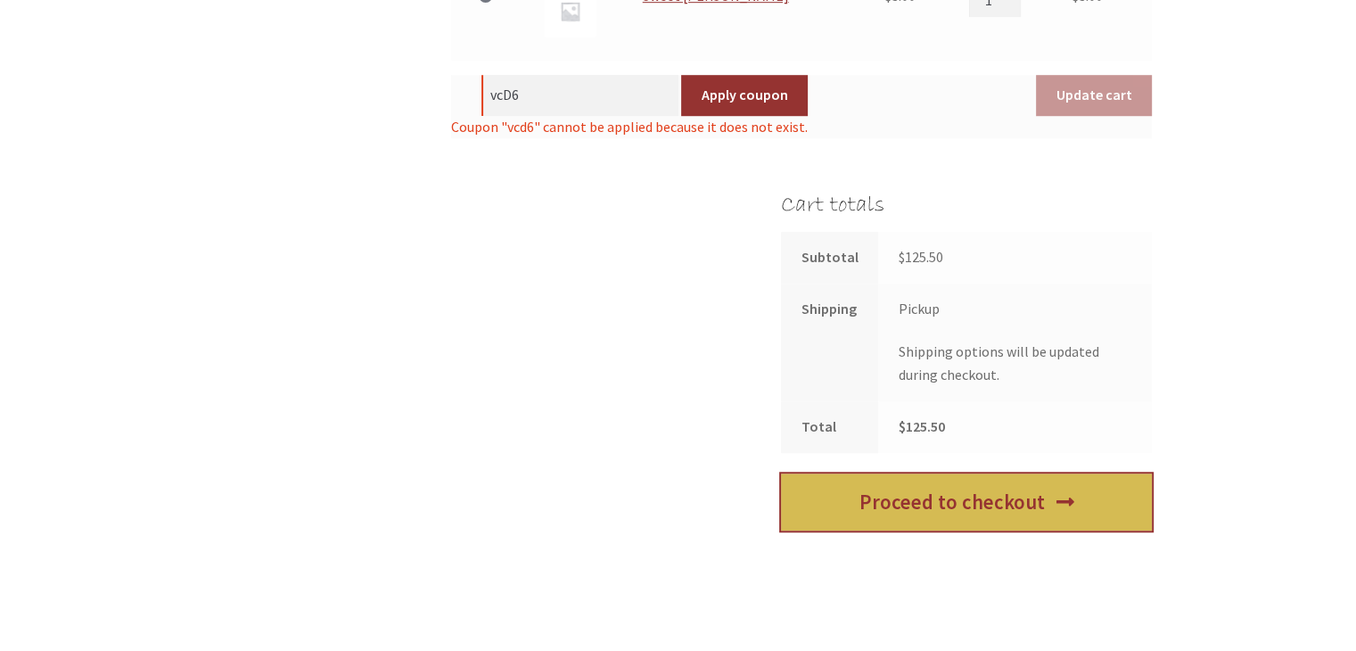
click at [998, 501] on link "Proceed to checkout" at bounding box center [966, 502] width 371 height 58
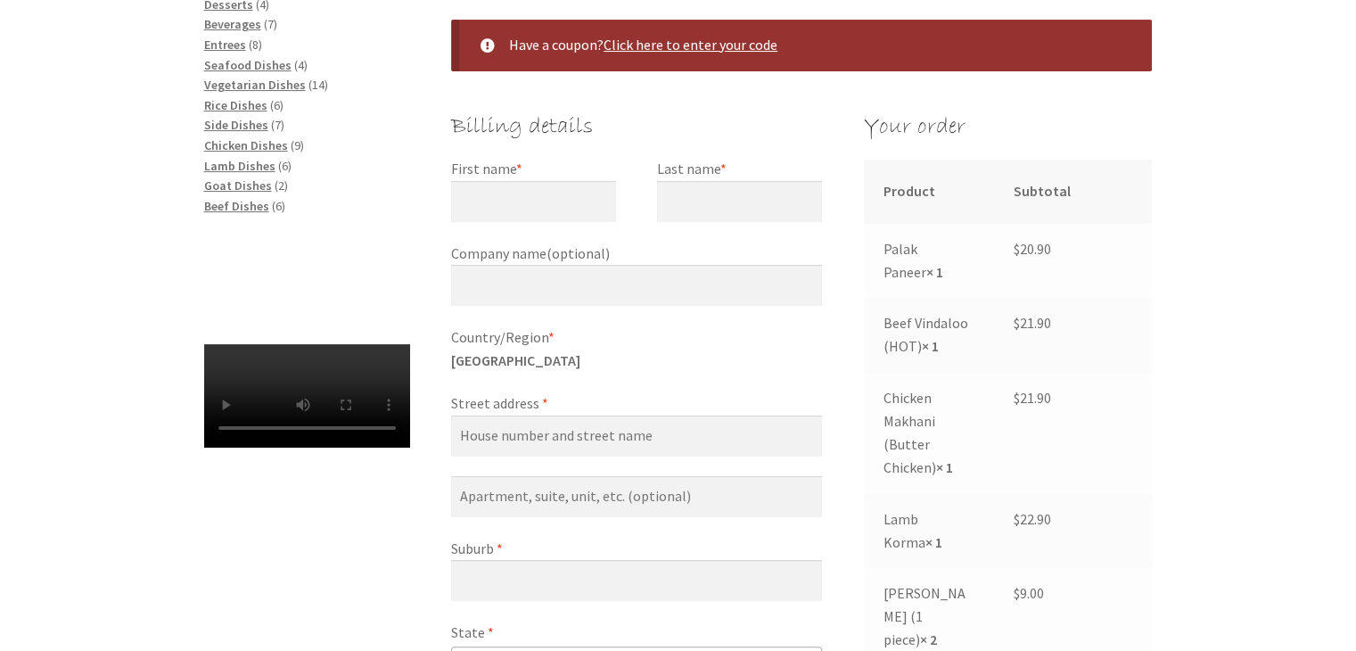
scroll to position [390, 0]
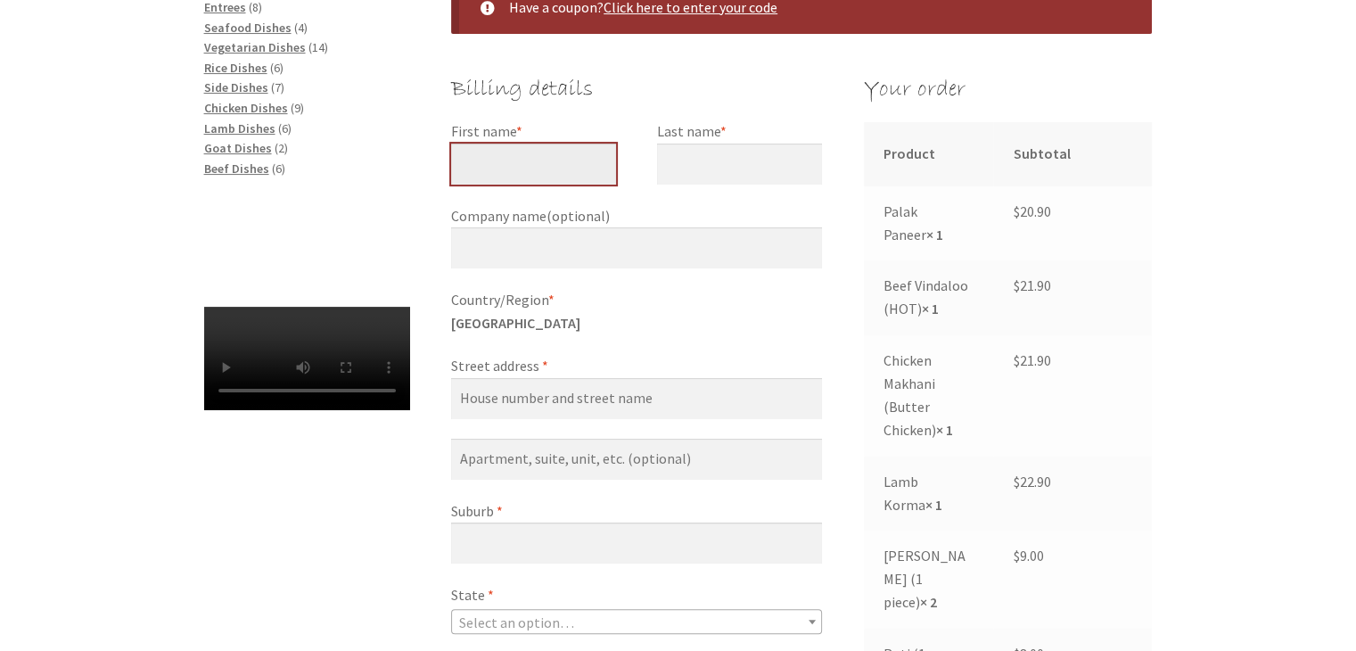
click at [480, 167] on input "First name *" at bounding box center [533, 164] width 165 height 41
type input "[PERSON_NAME]"
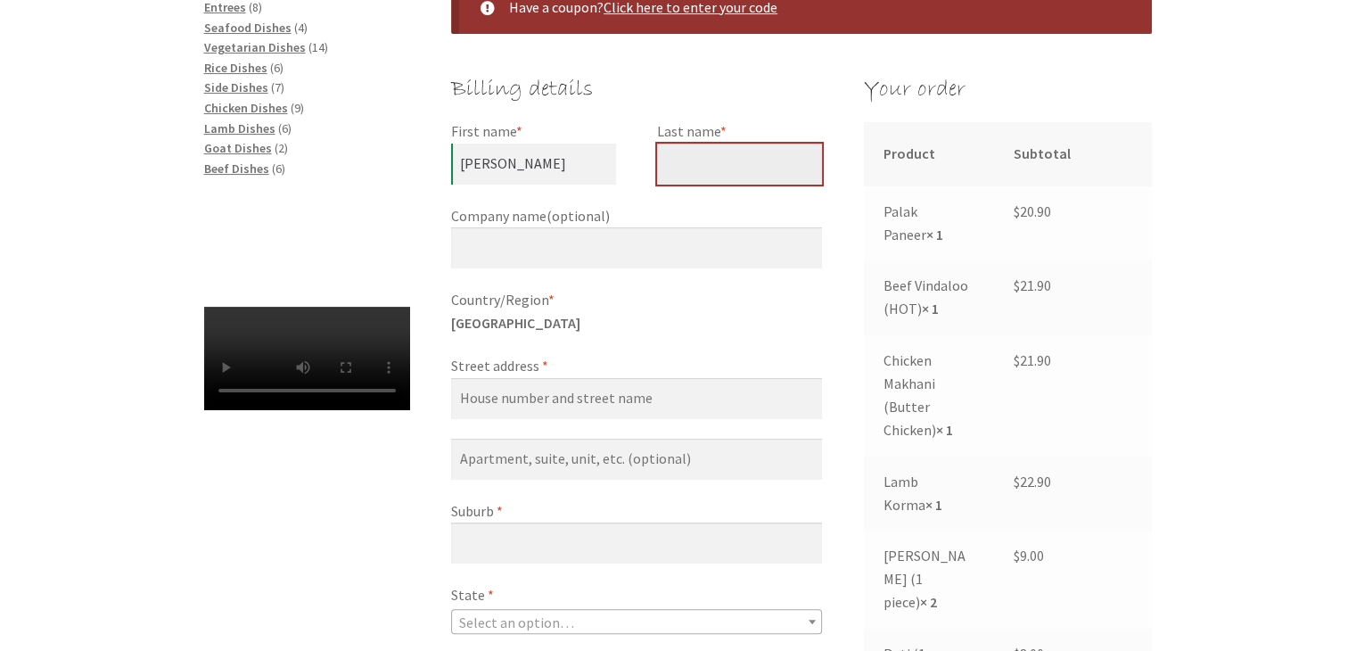
click at [686, 168] on input "Last name *" at bounding box center [739, 164] width 165 height 41
type input "[PERSON_NAME]"
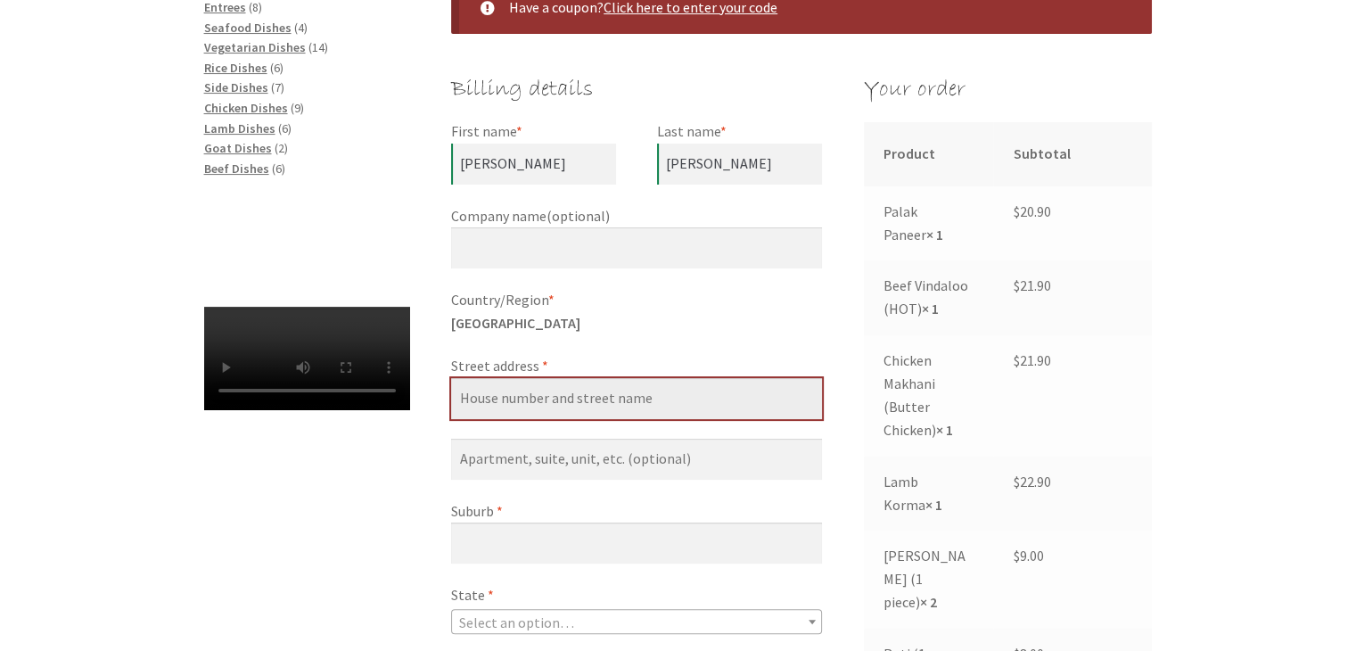
click at [508, 398] on input "Street address *" at bounding box center [636, 398] width 371 height 41
type input "[STREET_ADDRESS][PERSON_NAME]"
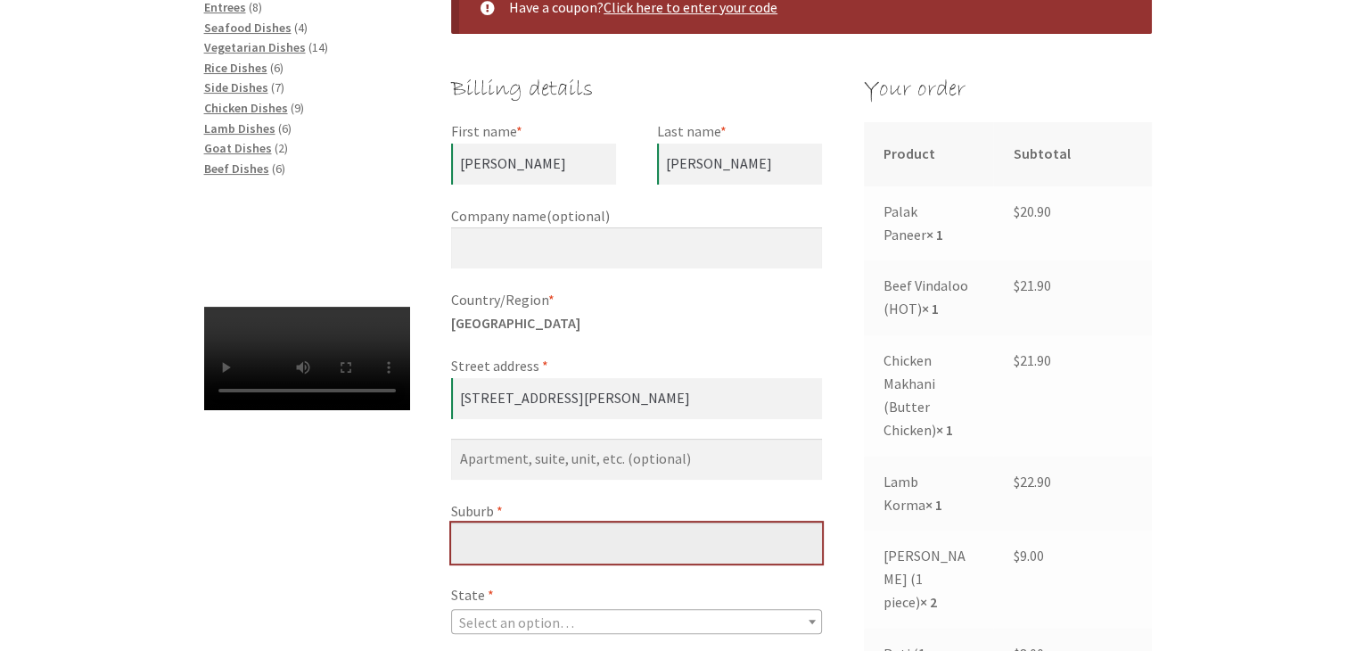
click at [480, 530] on input "Suburb *" at bounding box center [636, 542] width 371 height 41
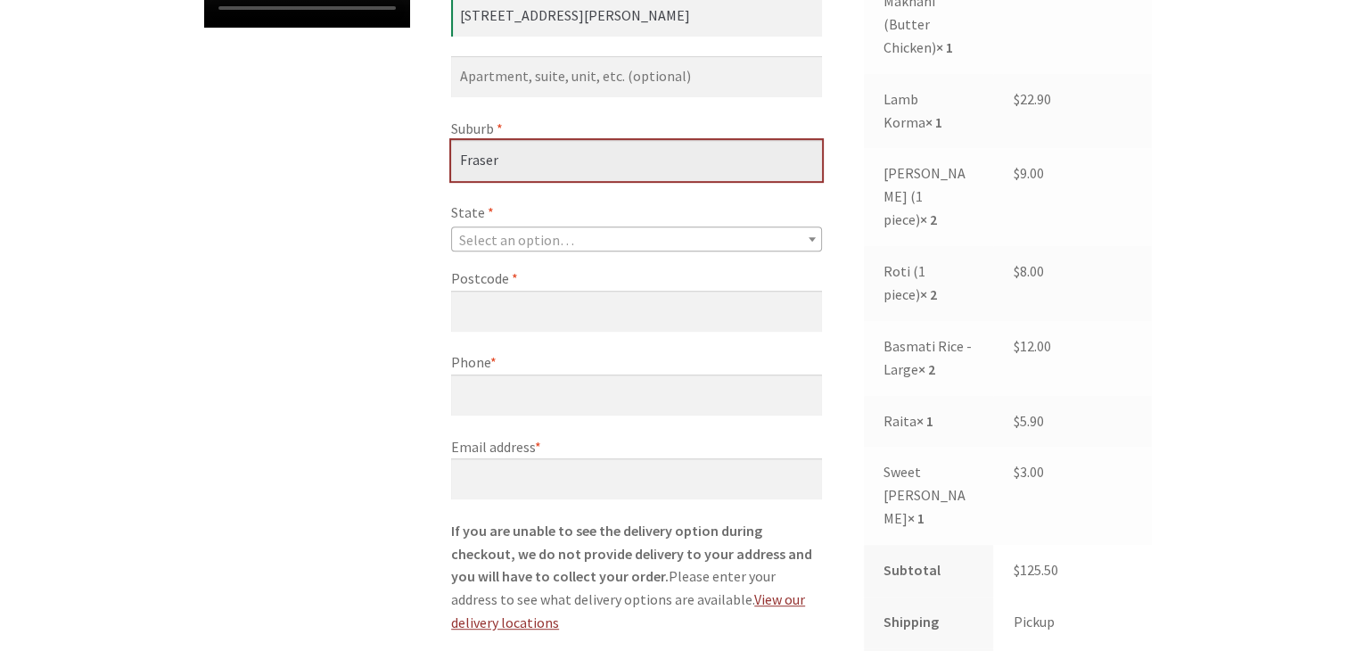
scroll to position [776, 0]
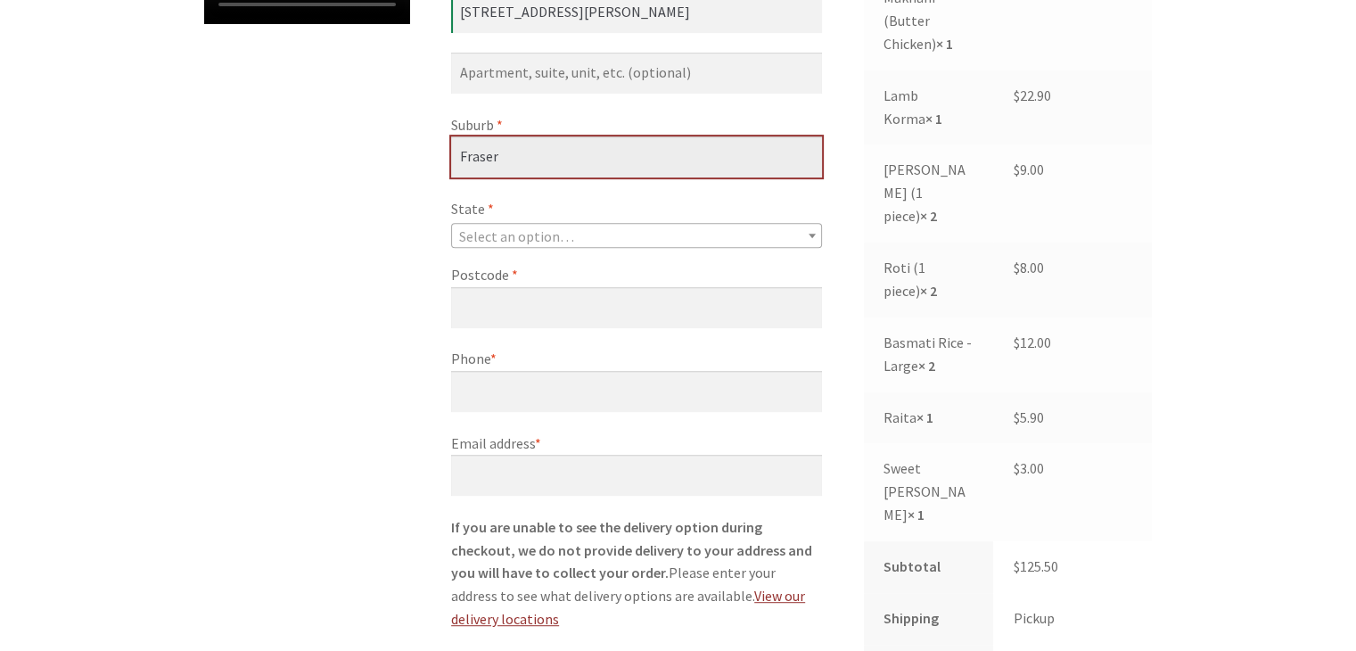
type input "Fraser"
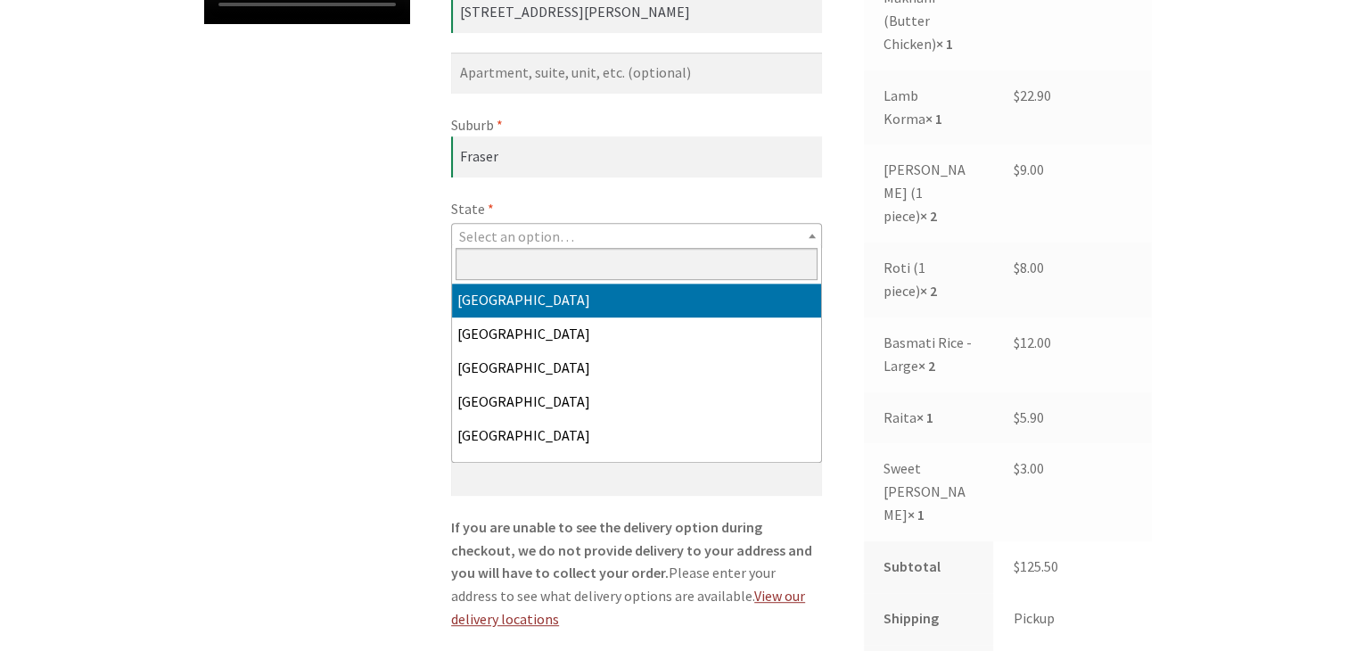
click at [813, 236] on b "State" at bounding box center [812, 236] width 7 height 4
select select "ACT"
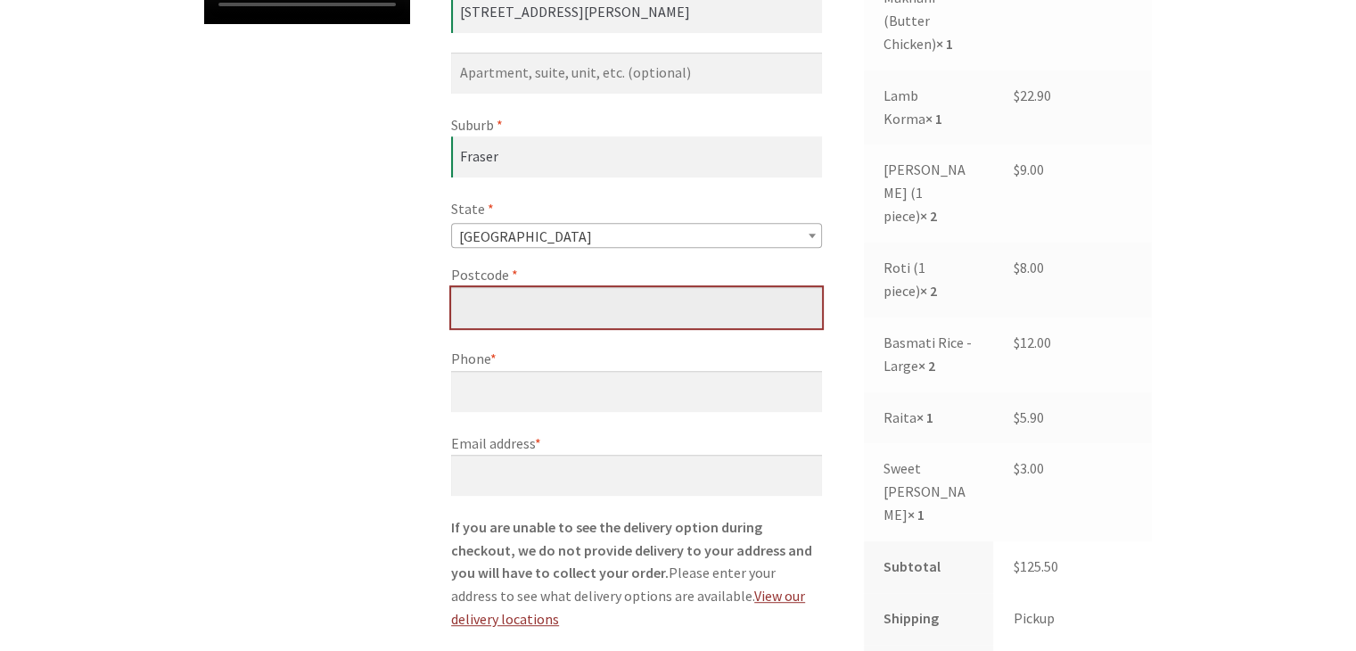
click at [510, 313] on input "Postcode *" at bounding box center [636, 307] width 371 height 41
type input "2615"
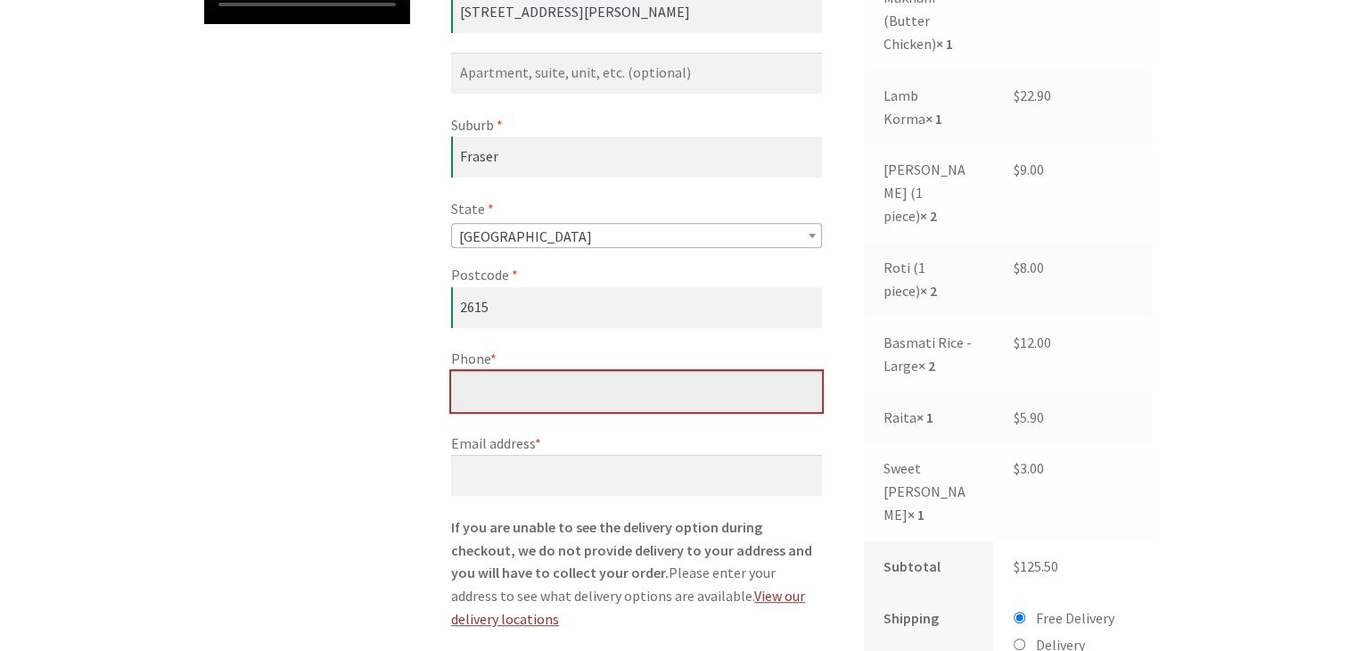
click at [503, 393] on input "Phone *" at bounding box center [636, 391] width 371 height 41
type input "[PHONE_NUMBER]"
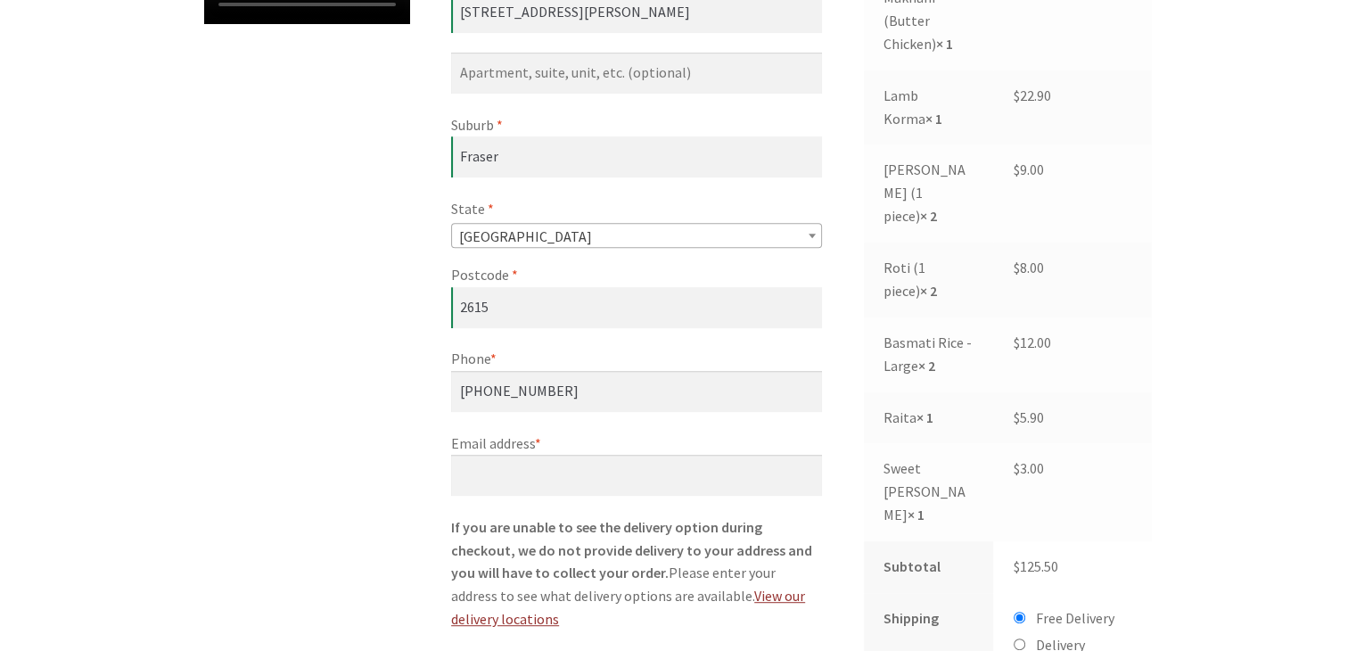
type input "Corroboree Group"
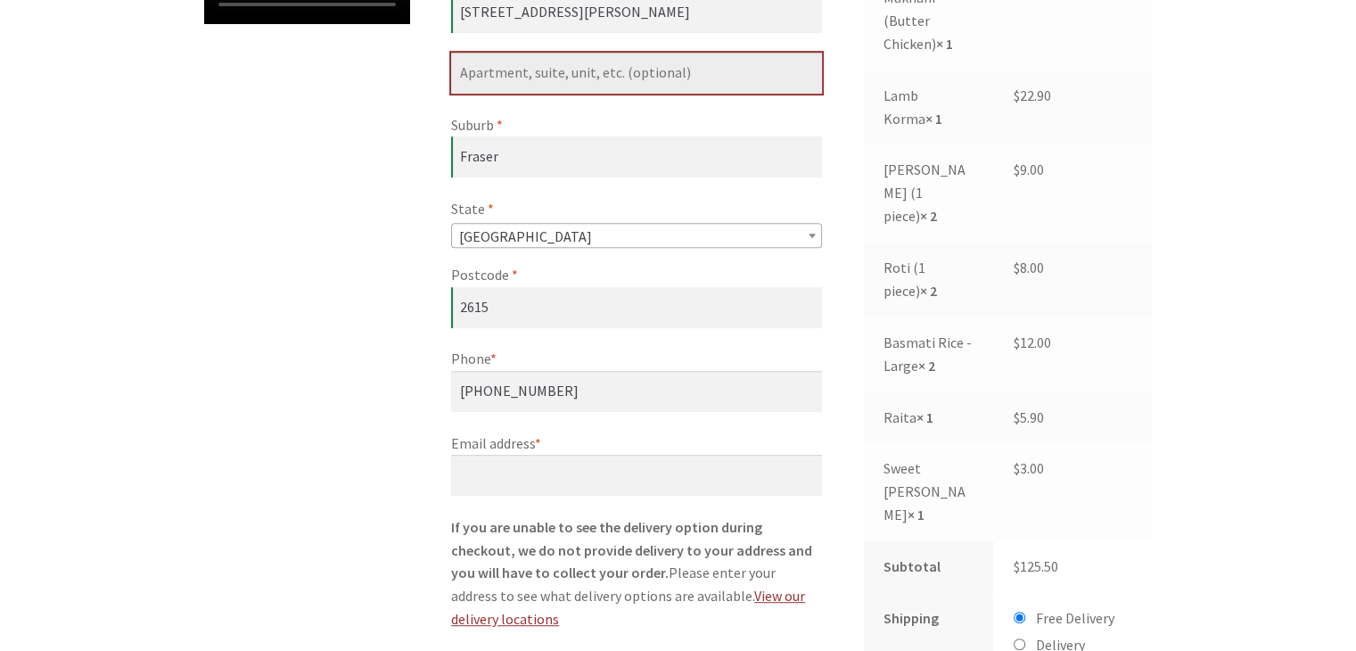
type input "Fyshwick 2609"
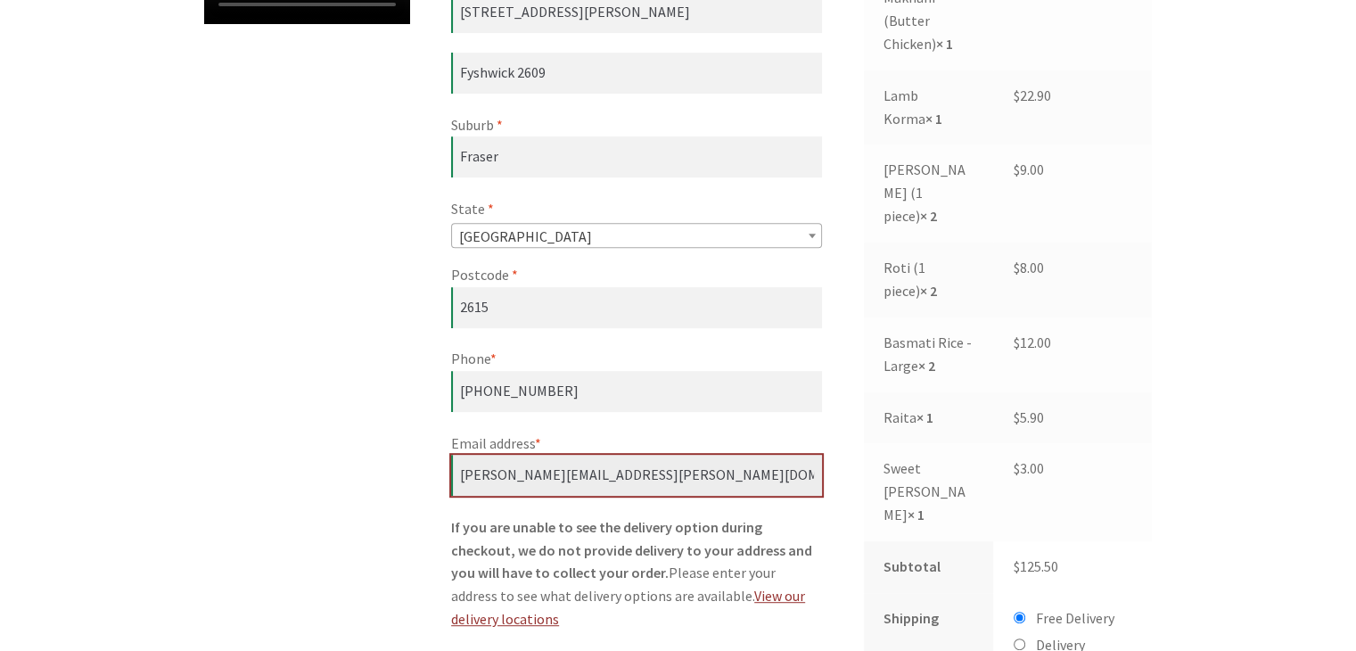
click at [673, 477] on input "[PERSON_NAME][EMAIL_ADDRESS][PERSON_NAME][DOMAIN_NAME]" at bounding box center [636, 475] width 371 height 41
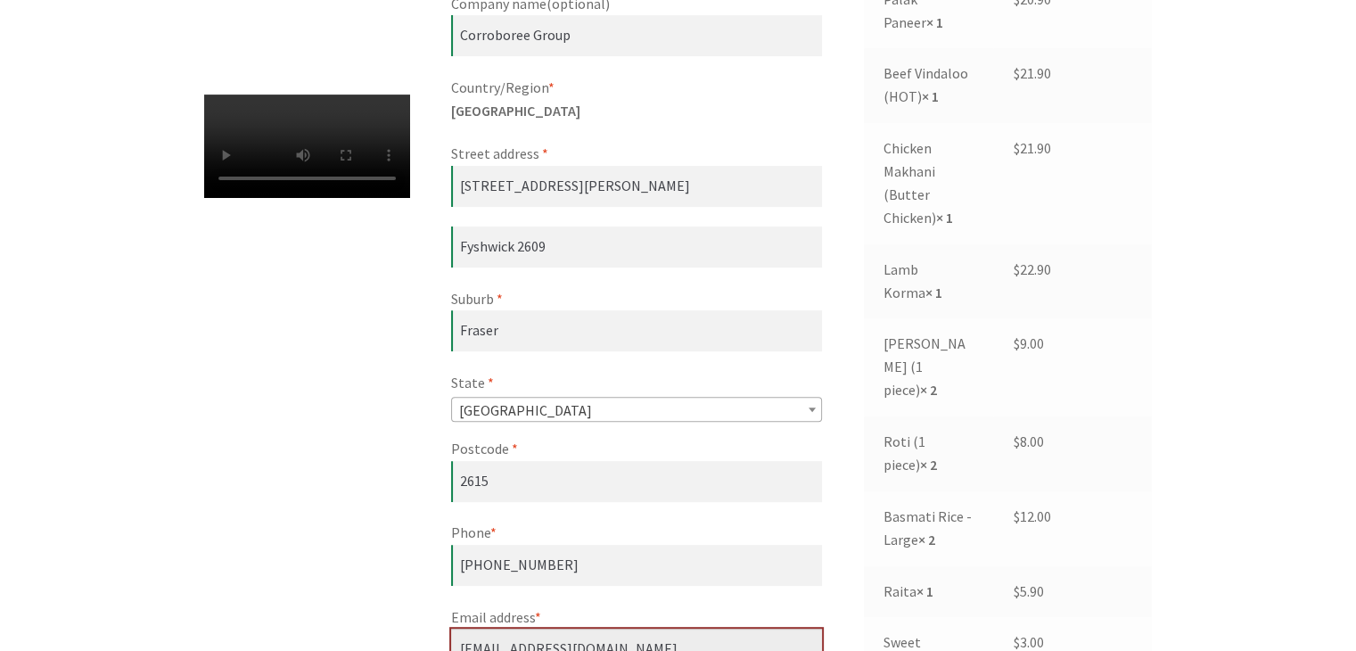
scroll to position [600, 0]
type input "[EMAIL_ADDRESS][DOMAIN_NAME]"
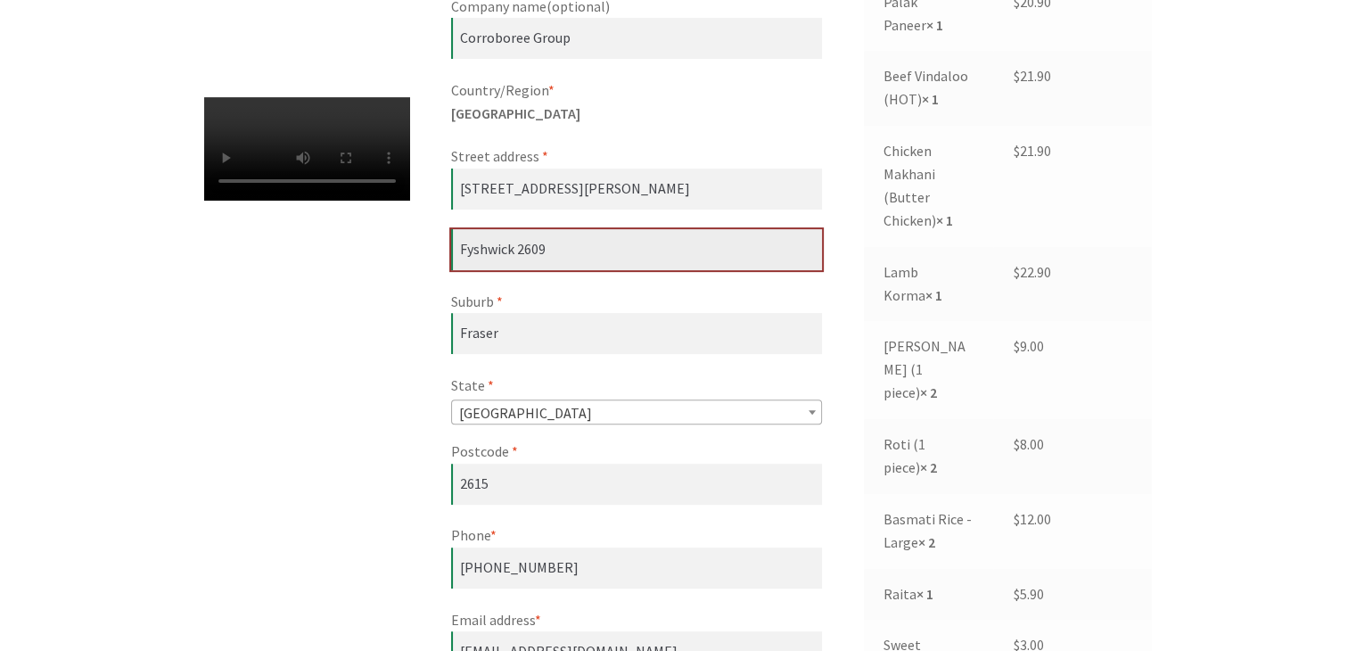
click at [548, 247] on input "Fyshwick 2609" at bounding box center [636, 249] width 371 height 41
type input "F"
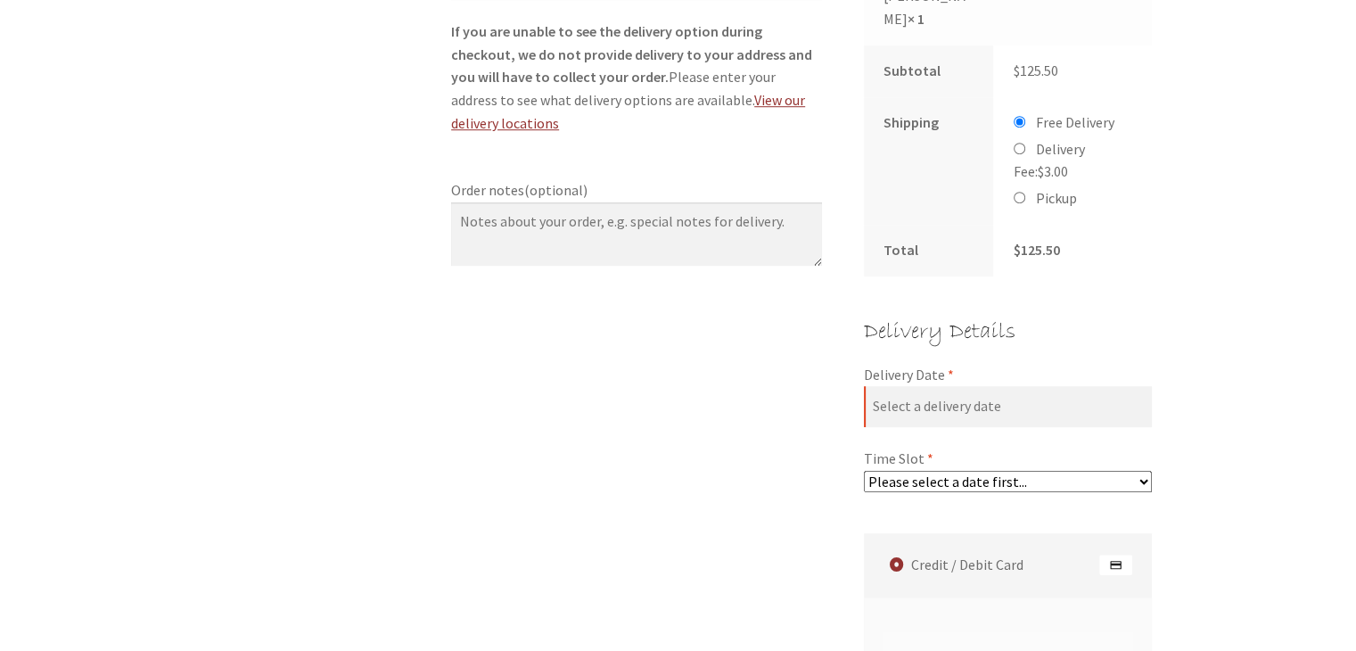
scroll to position [1287, 0]
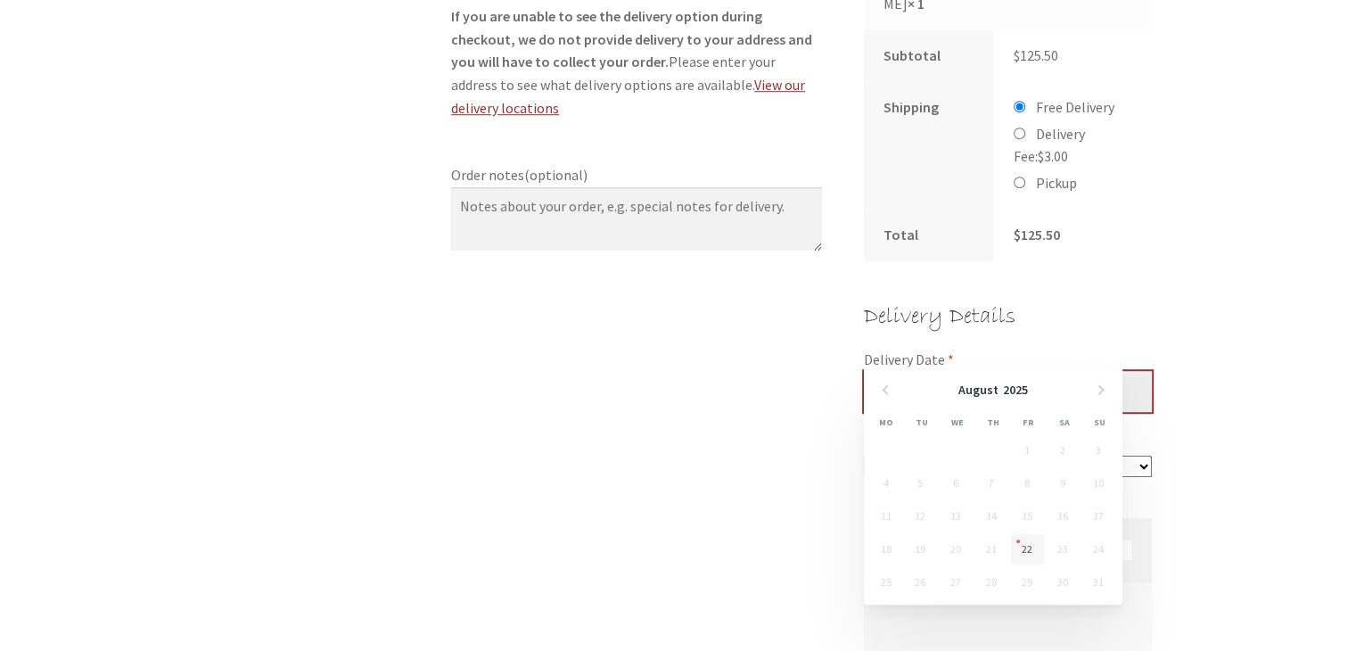
click at [1027, 371] on input "Delivery Date *" at bounding box center [1008, 391] width 289 height 41
click at [1025, 550] on link "22" at bounding box center [1027, 549] width 33 height 30
type input "[DATE]"
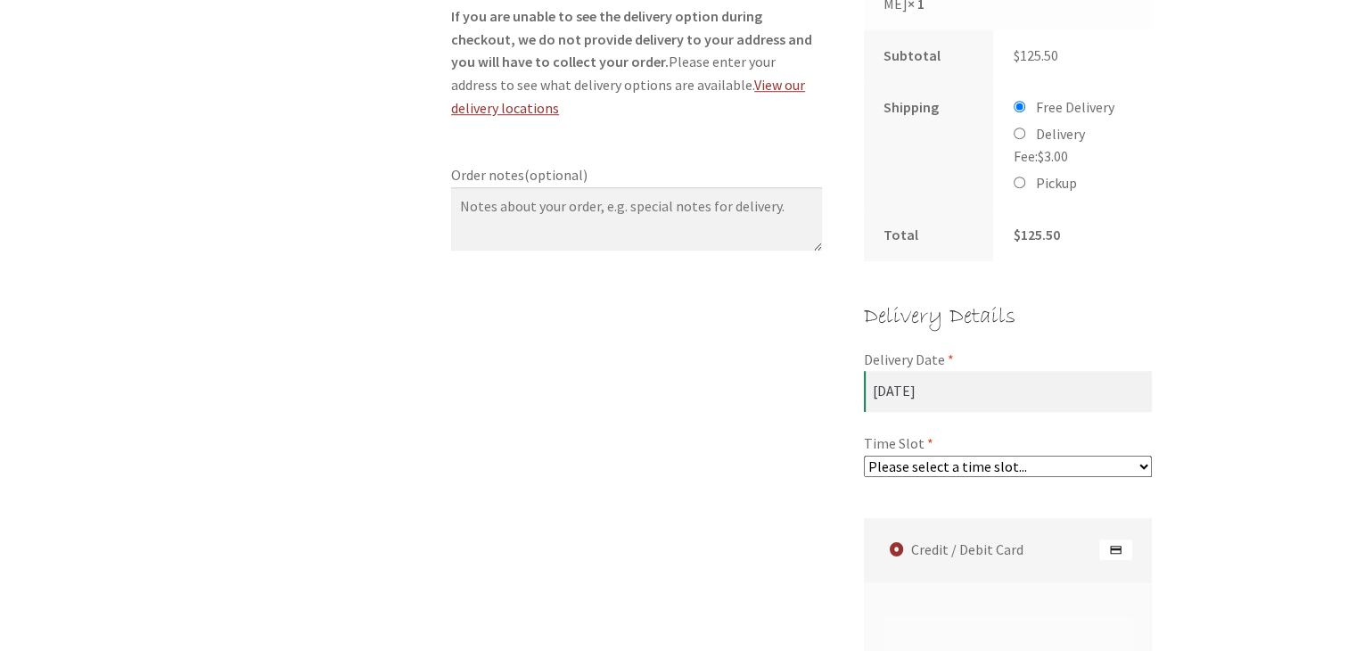
click at [1141, 456] on select "Please select a time slot... 05:55 PM - 06:25 PM 06:25 PM - 06:55 PM 06:55 PM -…" at bounding box center [1008, 466] width 289 height 21
click at [1208, 334] on div "Checkout Have a coupon? Click here to enter your code Coupon: Apply coupon Bill…" at bounding box center [678, 182] width 1356 height 2327
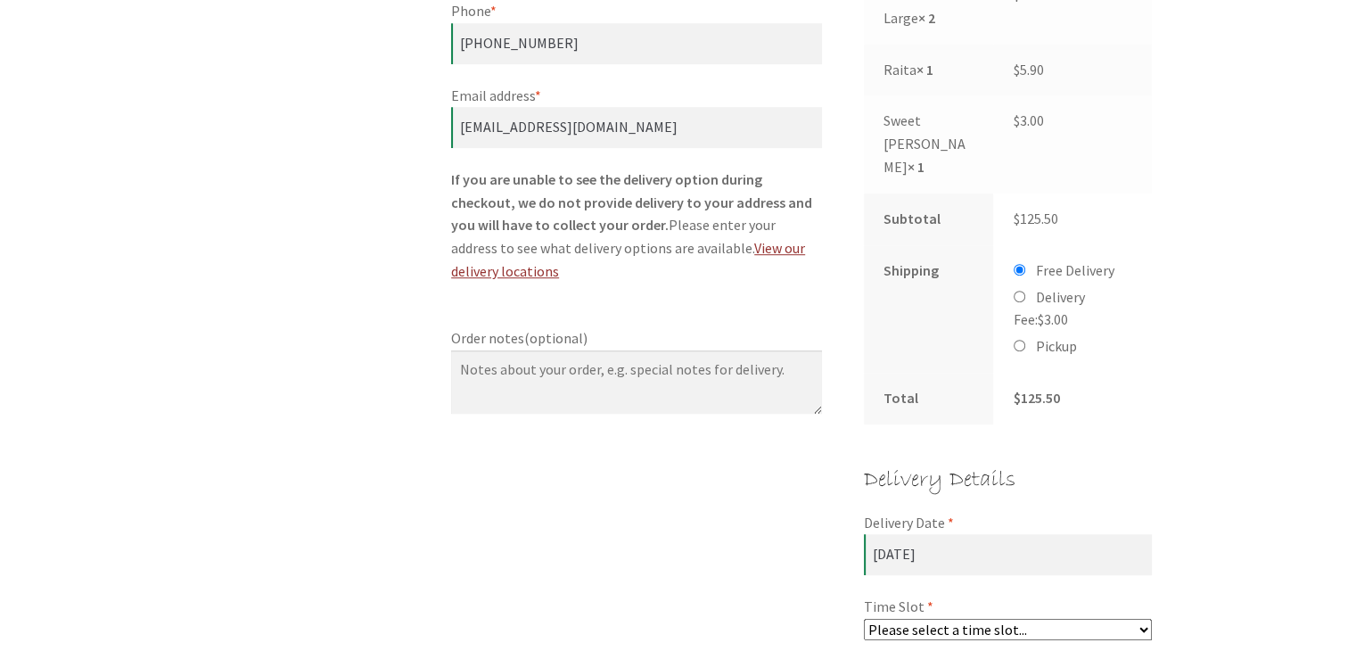
scroll to position [1102, 0]
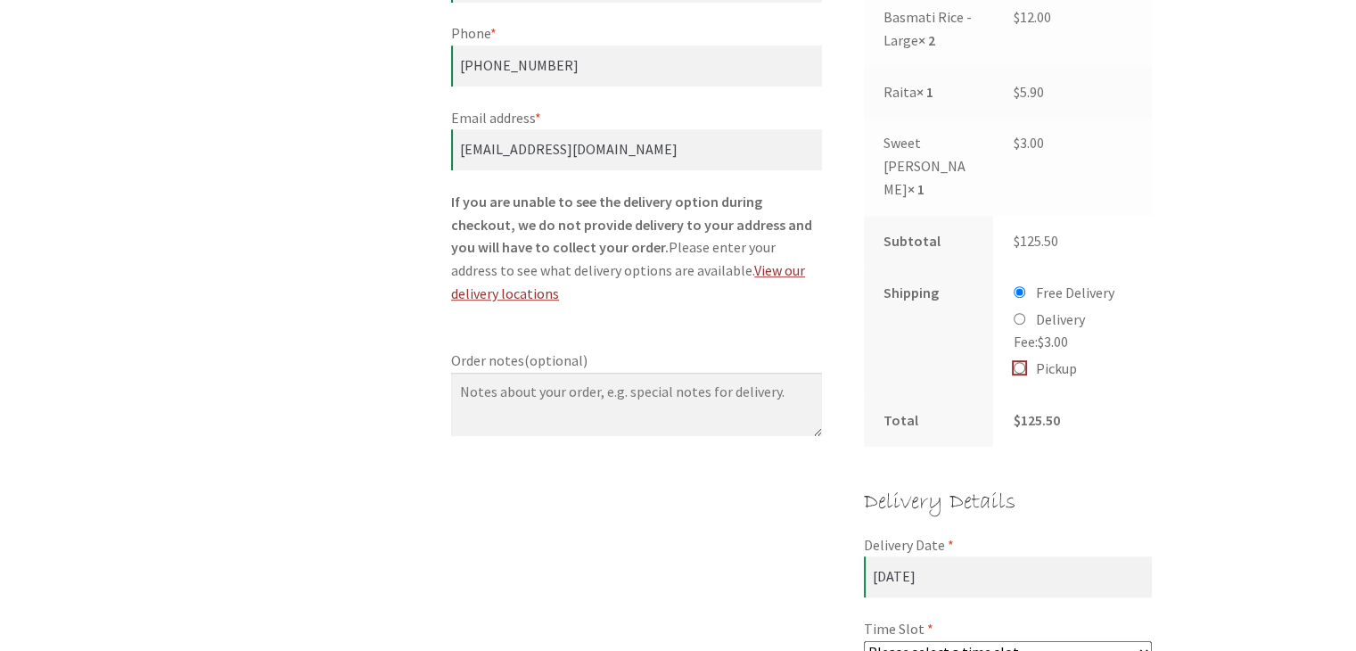
click at [1018, 362] on input "Pickup" at bounding box center [1020, 368] width 12 height 12
radio input "true"
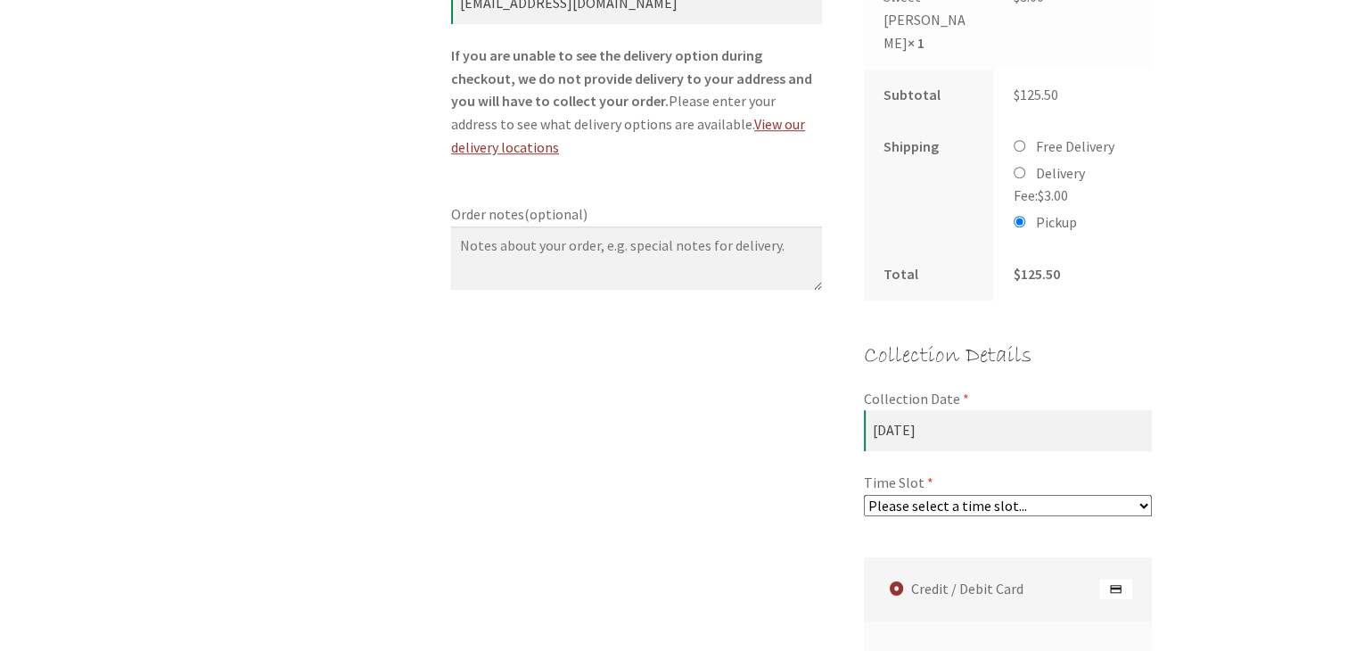
scroll to position [1251, 0]
click at [1141, 492] on select "Please select a time slot... 05:55 PM - 06:25 PM 06:25 PM - 06:55 PM 06:55 PM -…" at bounding box center [1008, 502] width 289 height 21
click at [1018, 164] on input "Delivery Fee: $ 3.00" at bounding box center [1020, 170] width 12 height 12
radio input "true"
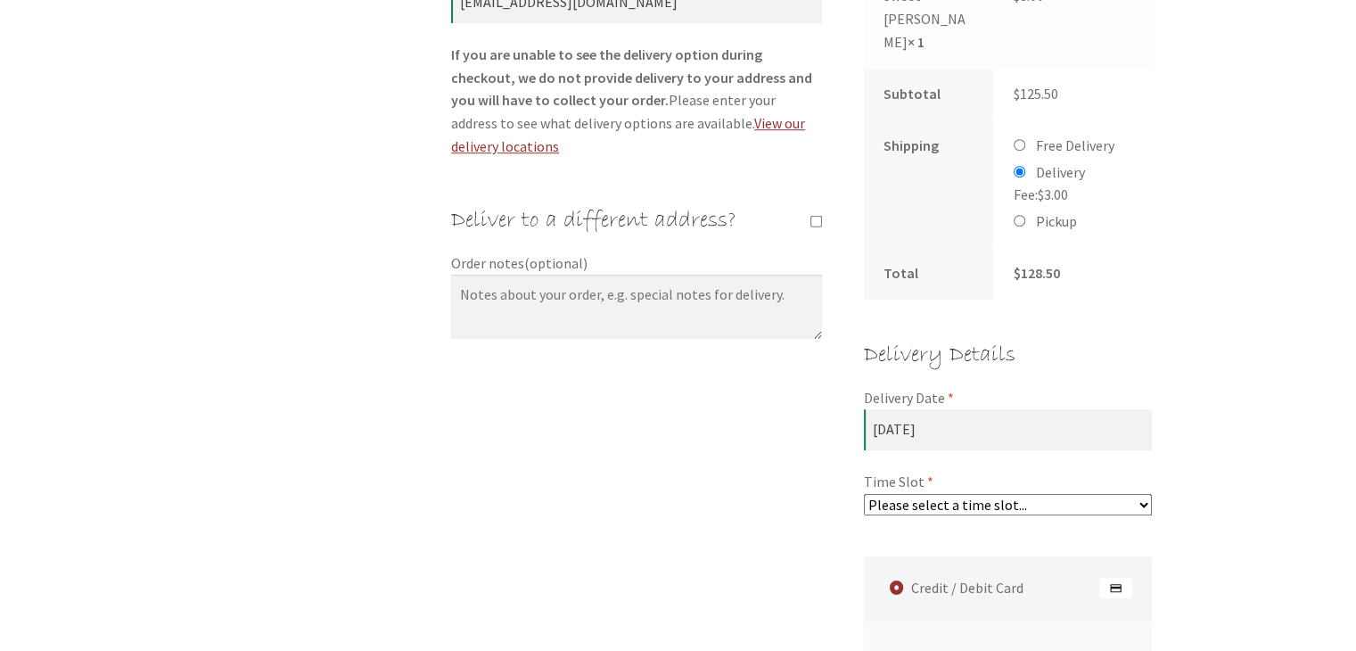
scroll to position [1029, 0]
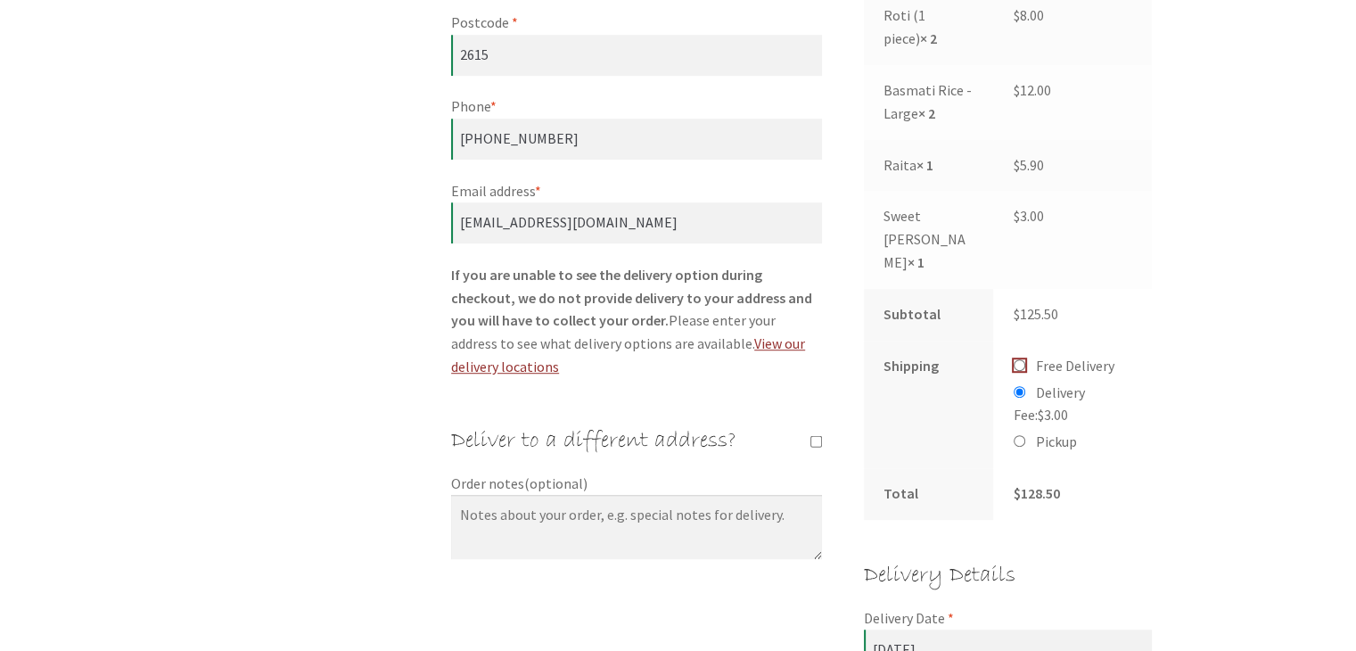
click at [1018, 359] on input "Free Delivery" at bounding box center [1020, 365] width 12 height 12
radio input "true"
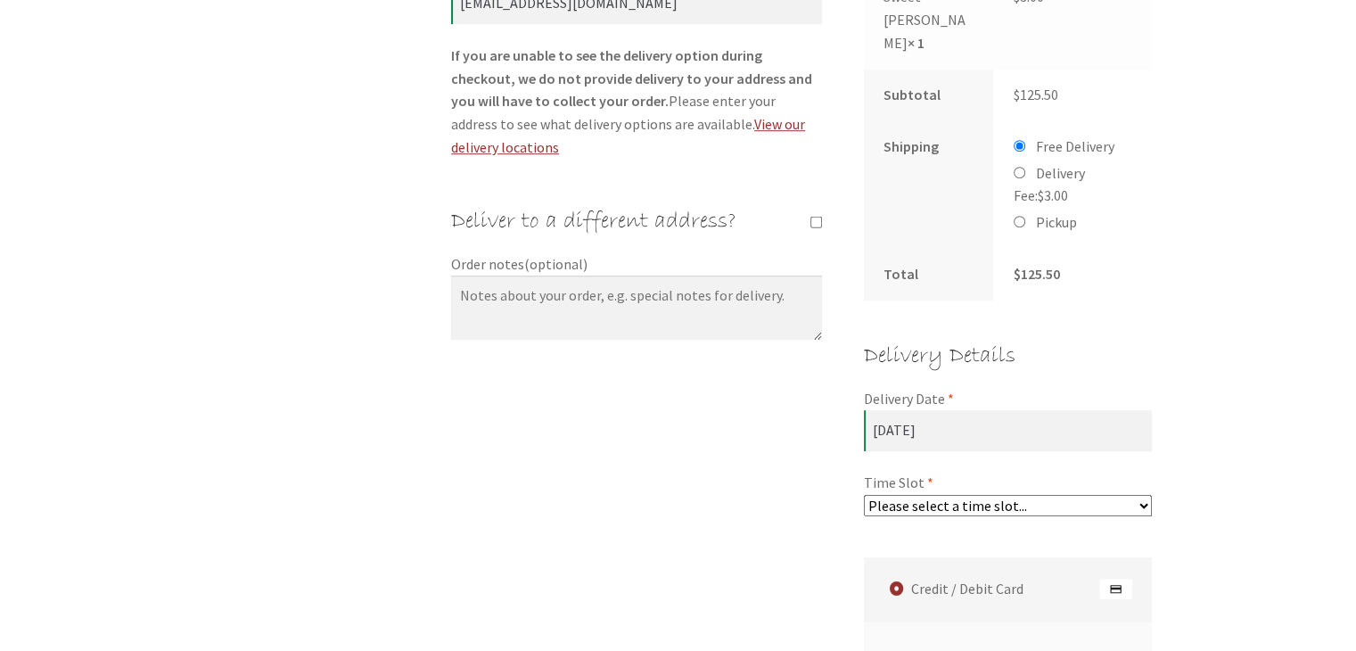
scroll to position [1299, 0]
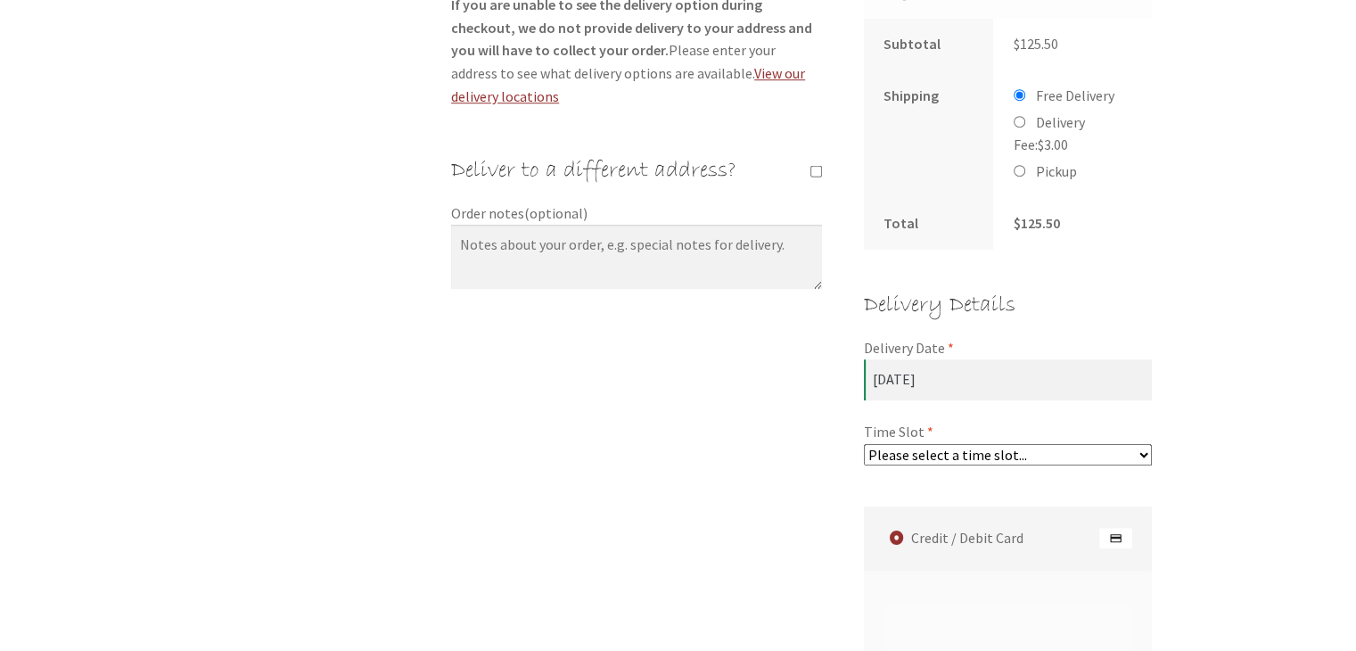
click at [1139, 444] on select "Please select a time slot... 05:55 PM - 06:25 PM 06:25 PM - 06:55 PM 06:55 PM -…" at bounding box center [1008, 454] width 289 height 21
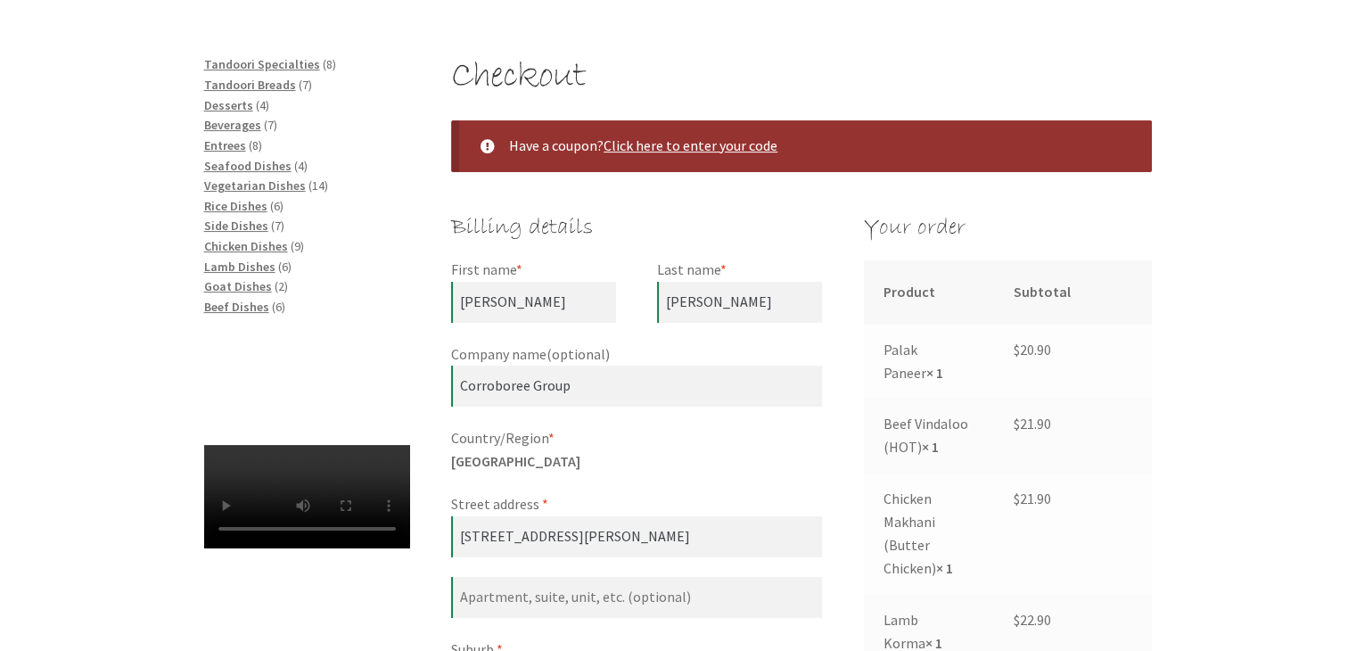
scroll to position [246, 0]
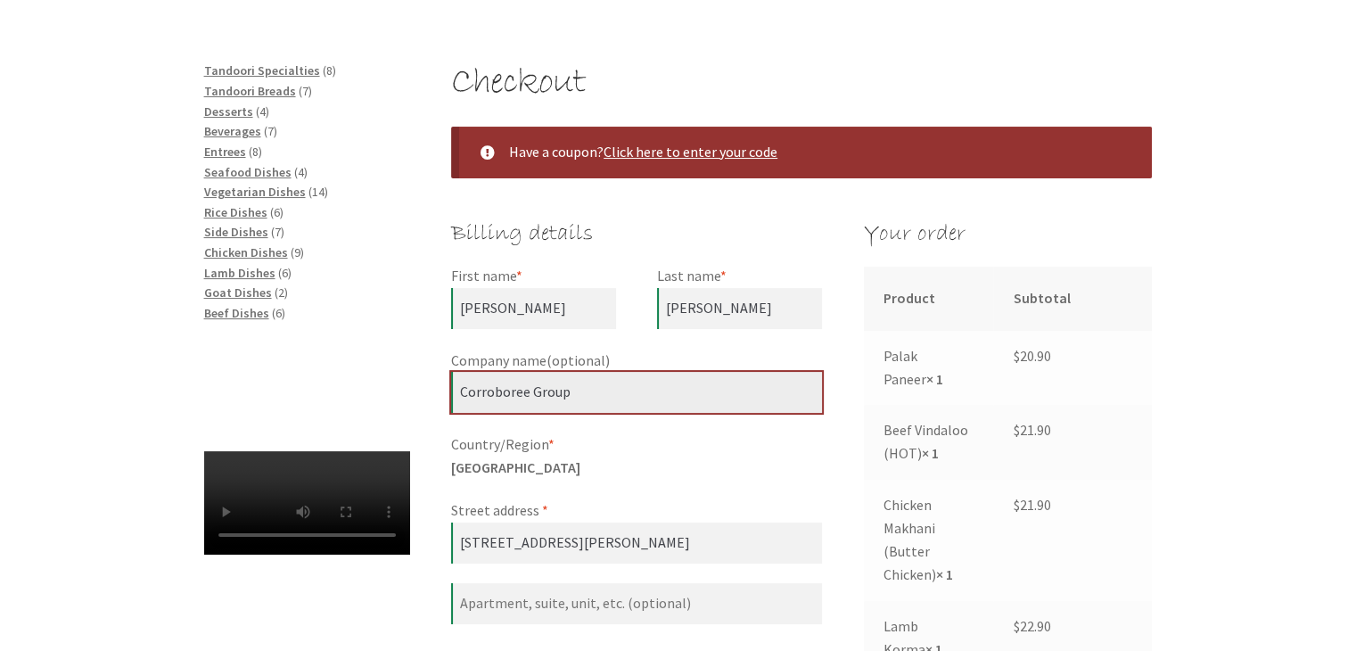
click at [580, 390] on input "Corroboree Group" at bounding box center [636, 392] width 371 height 41
type input "C"
